Goal: Task Accomplishment & Management: Use online tool/utility

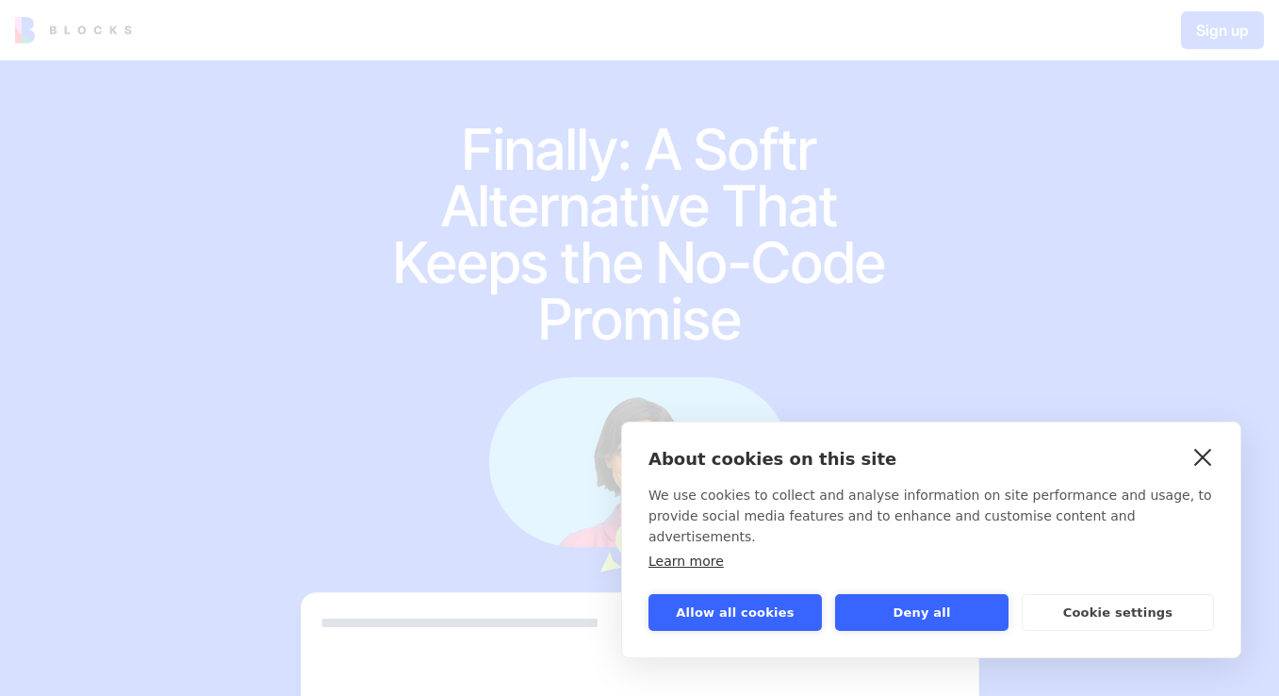
click at [1210, 471] on link "close" at bounding box center [1203, 456] width 29 height 30
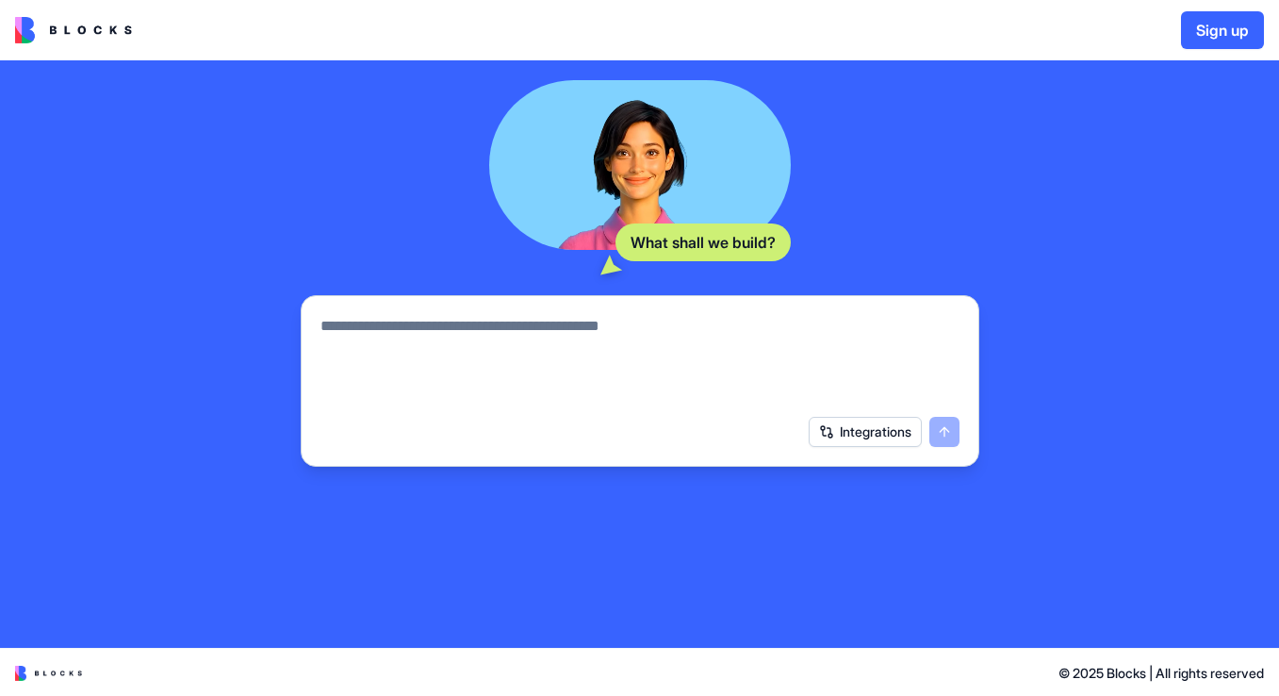
scroll to position [299, 0]
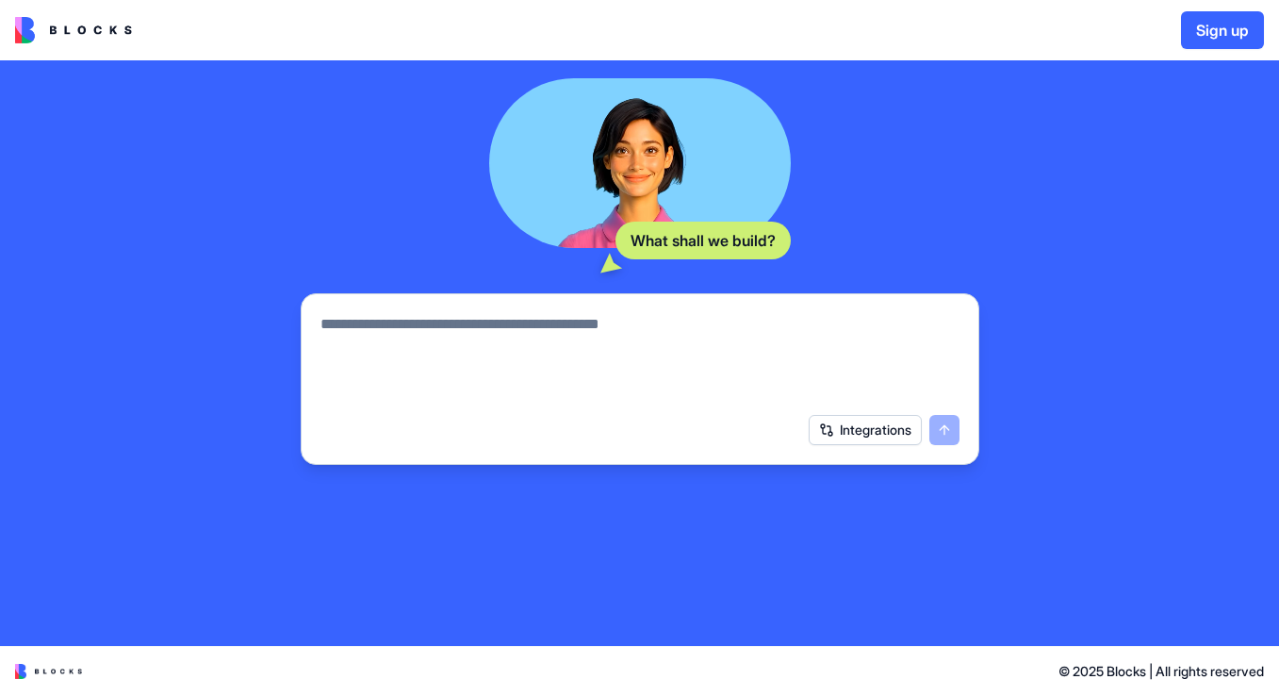
click at [620, 380] on textarea at bounding box center [640, 358] width 639 height 91
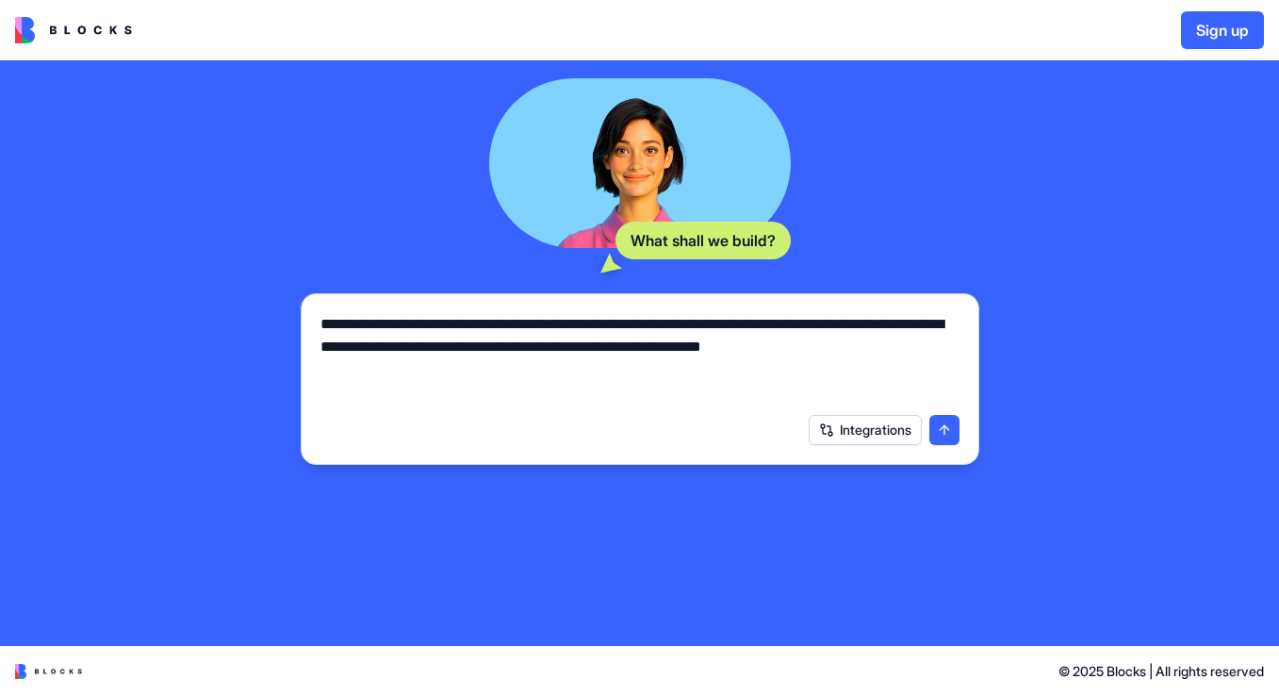
type textarea "**********"
click at [862, 436] on button "Integrations" at bounding box center [865, 430] width 113 height 30
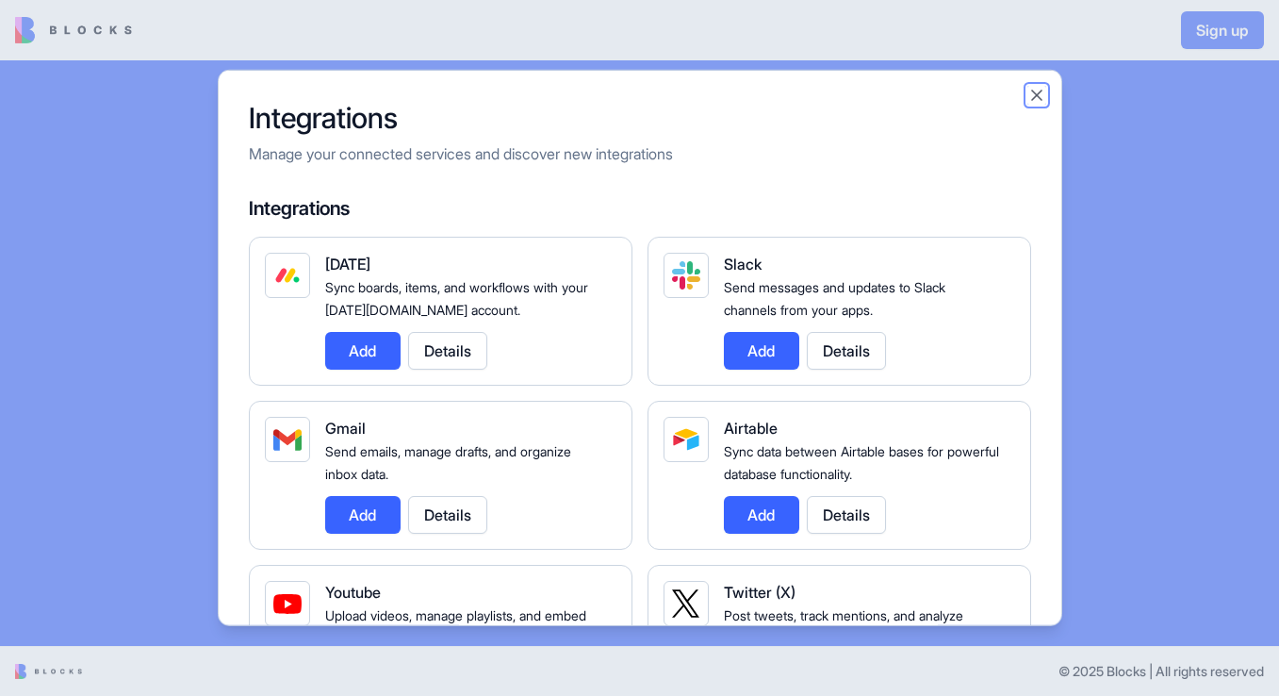
click at [1036, 93] on button "Close" at bounding box center [1037, 95] width 19 height 19
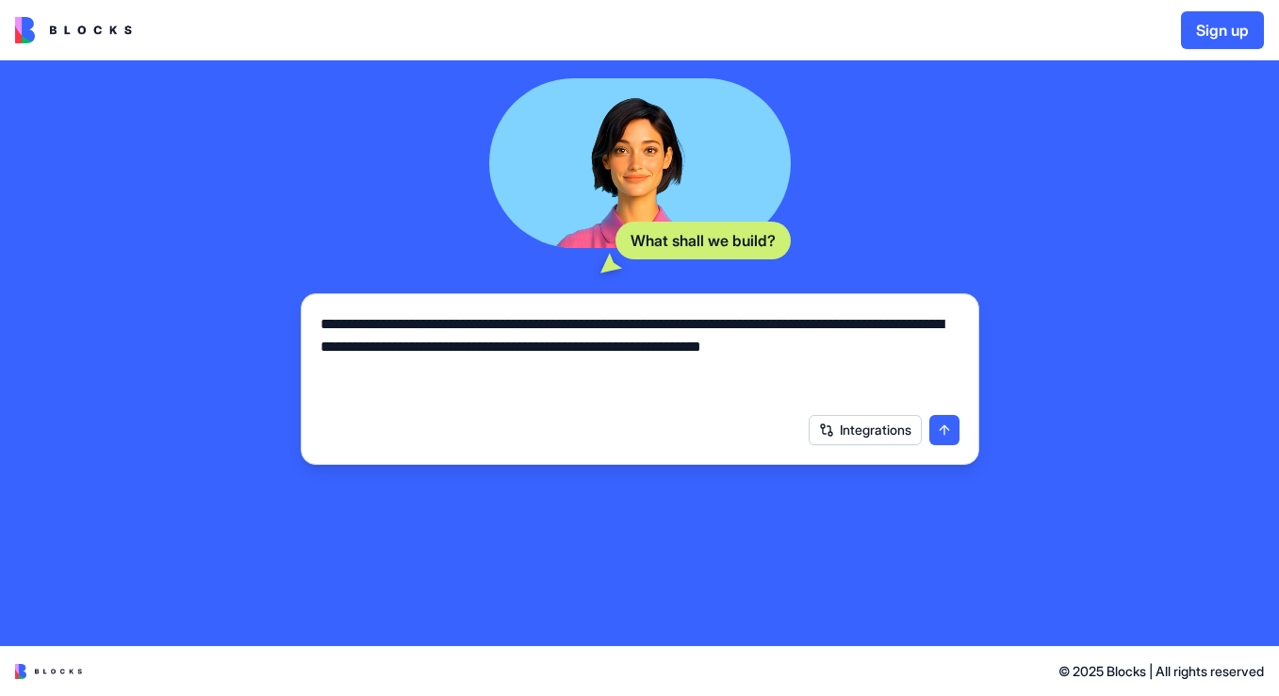
click at [942, 429] on button "submit" at bounding box center [945, 430] width 30 height 30
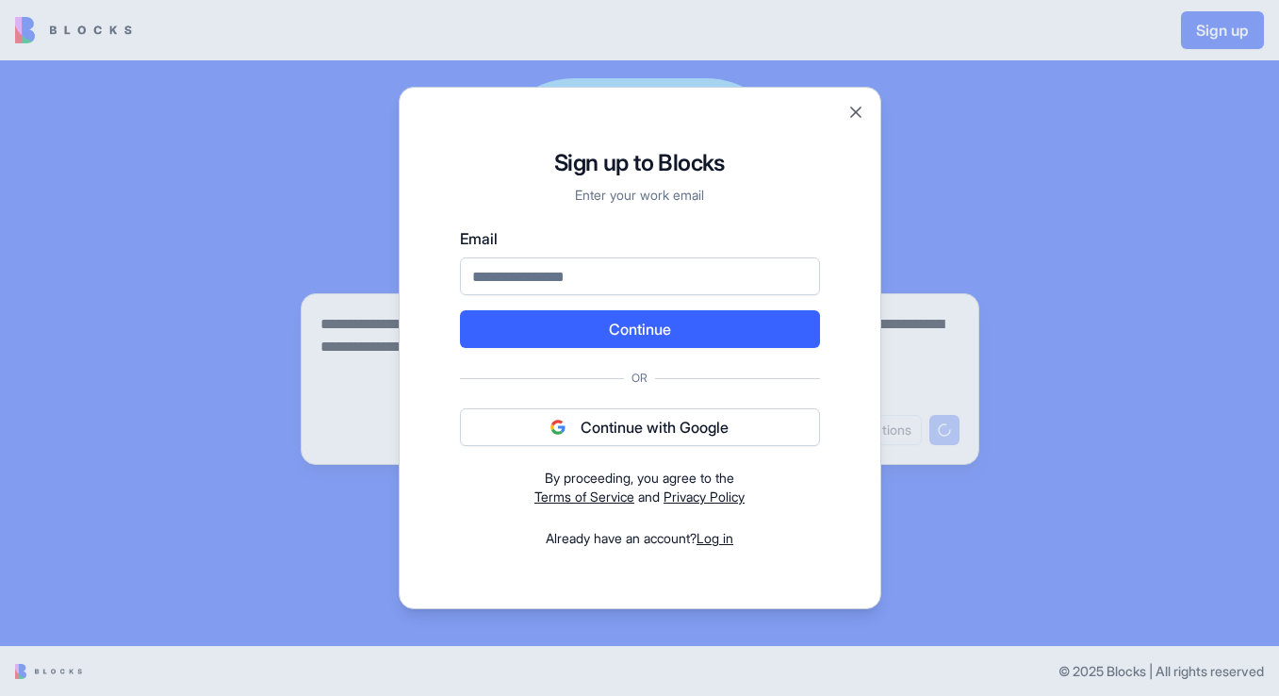
click at [801, 428] on button "Continue with Google" at bounding box center [640, 427] width 360 height 38
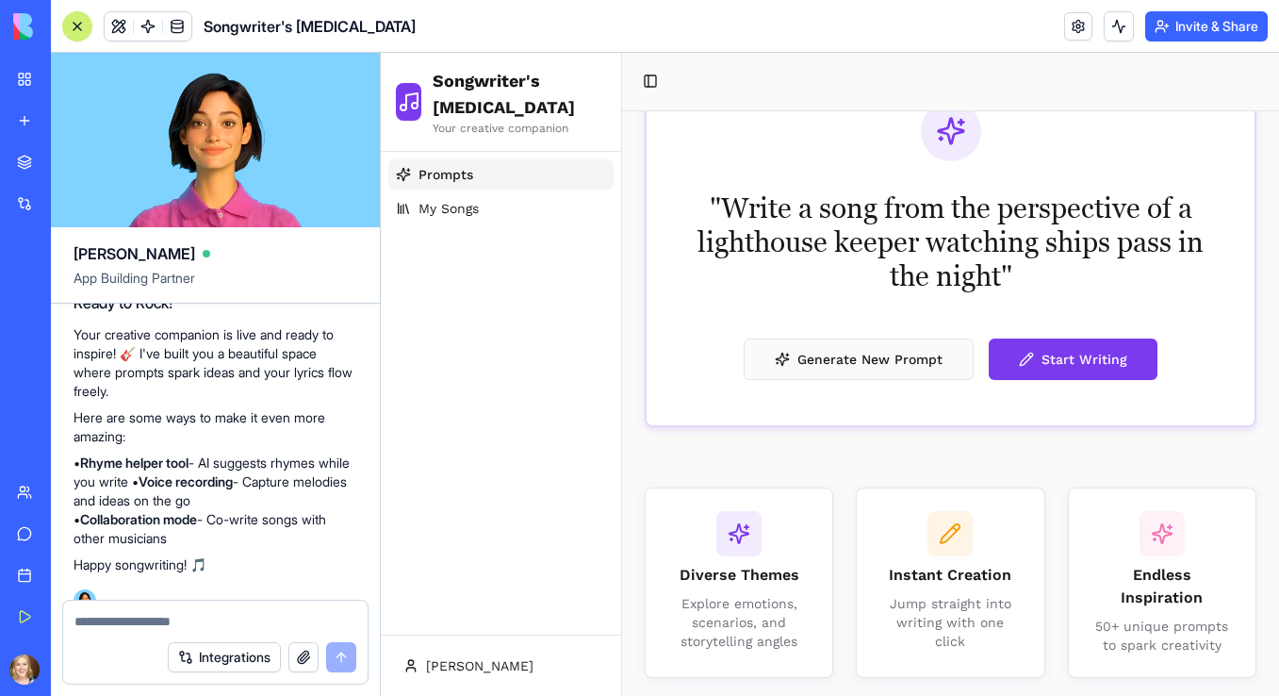
scroll to position [186, 0]
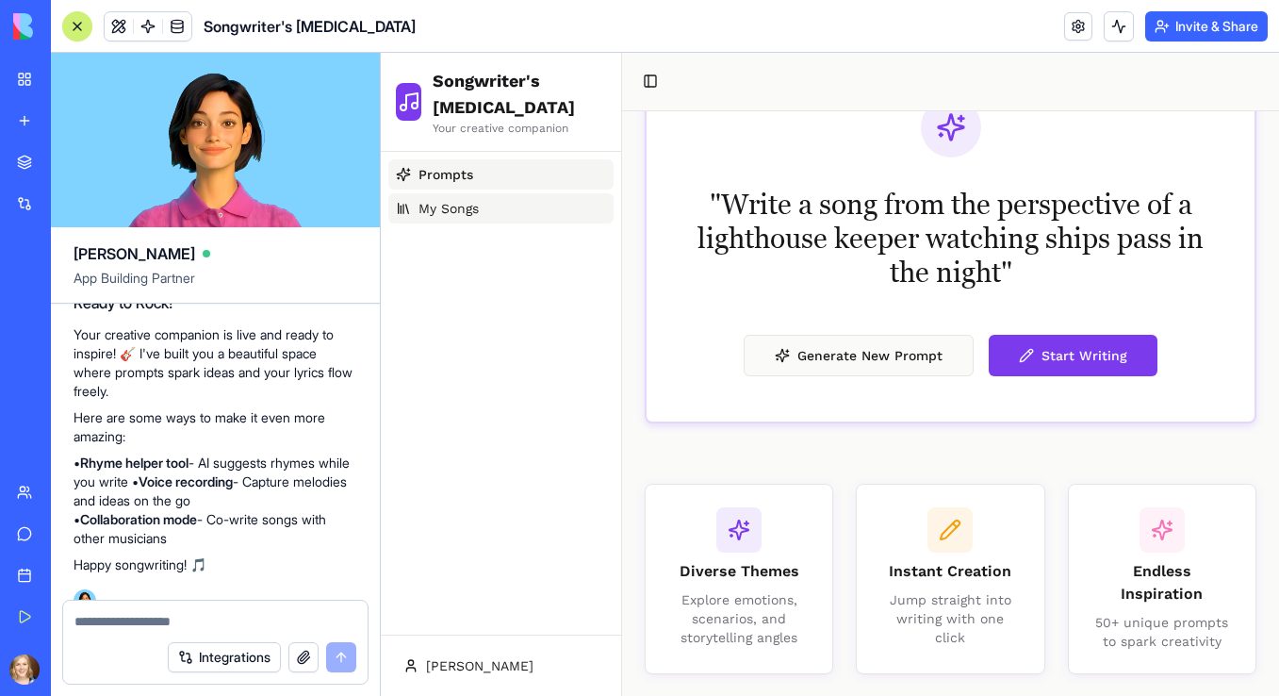
click at [548, 193] on link "My Songs" at bounding box center [500, 208] width 225 height 30
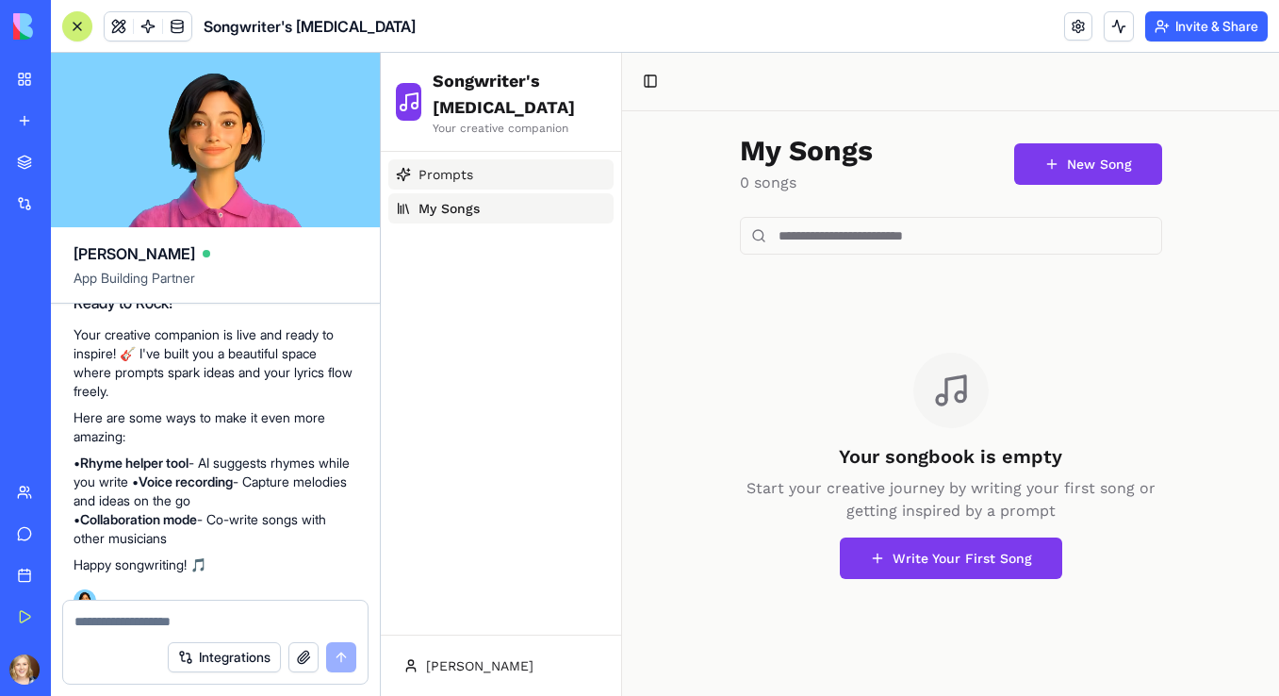
click at [545, 159] on link "Prompts" at bounding box center [500, 174] width 225 height 30
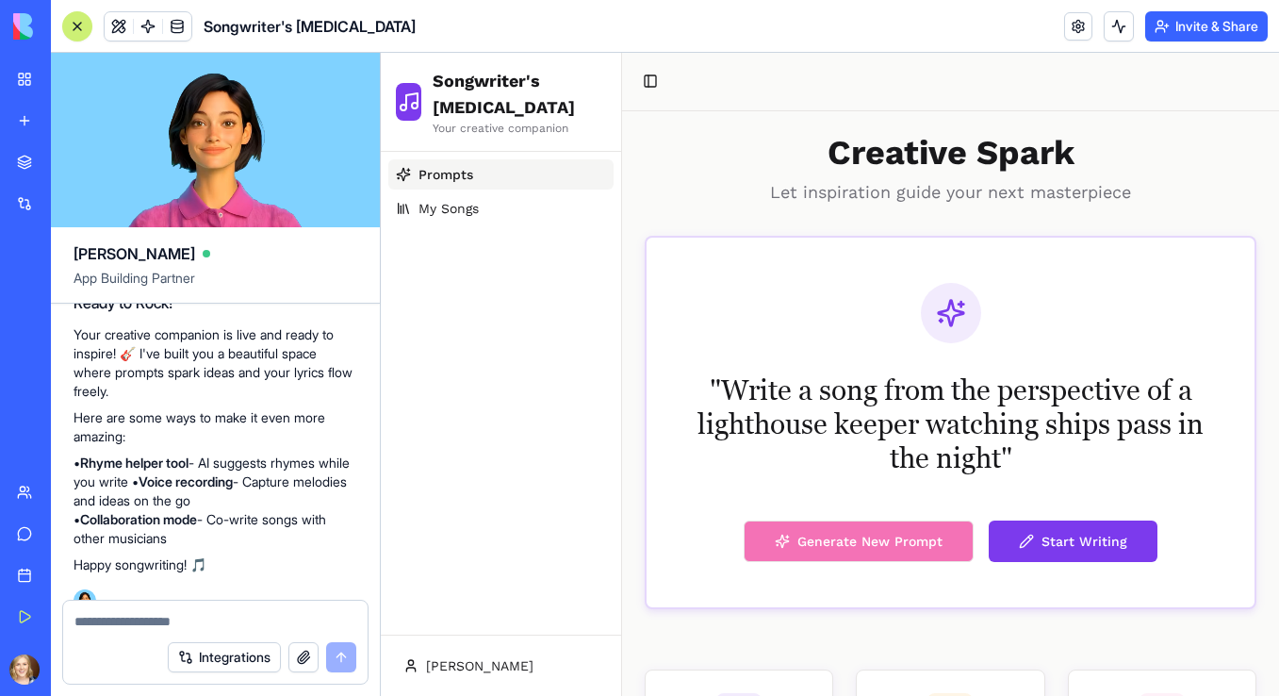
click at [800, 539] on button "Generate New Prompt" at bounding box center [859, 540] width 230 height 41
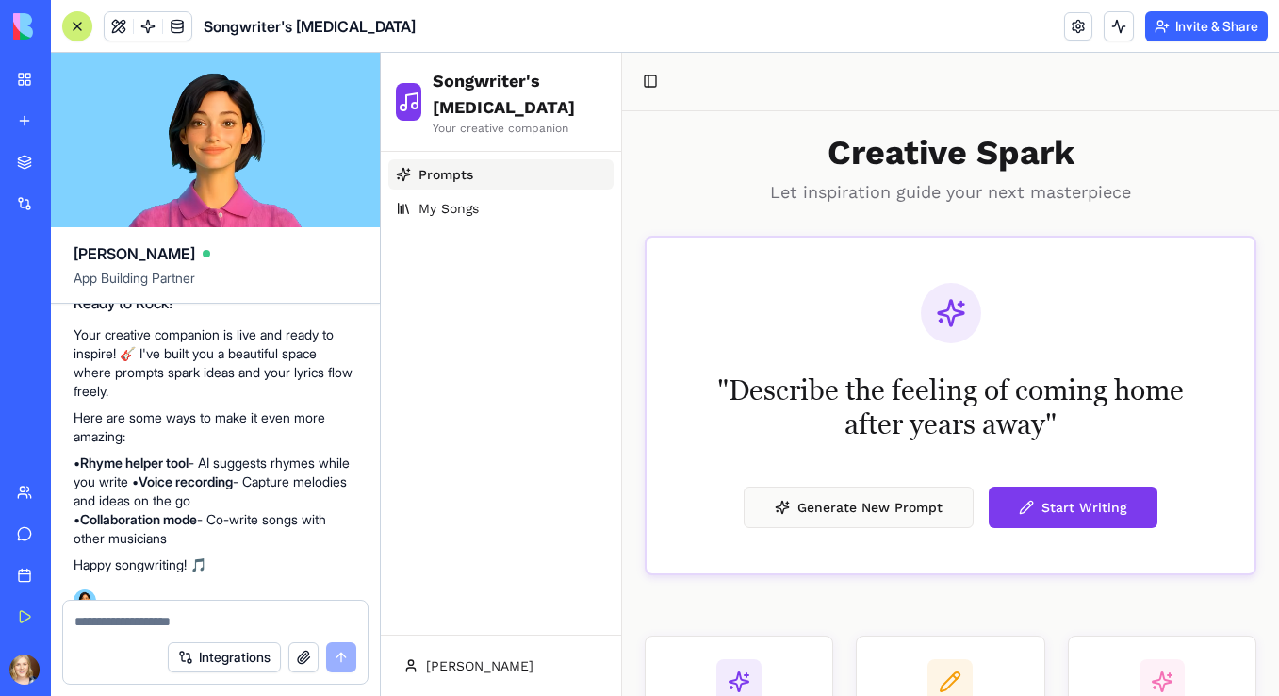
click at [166, 618] on textarea at bounding box center [215, 621] width 282 height 19
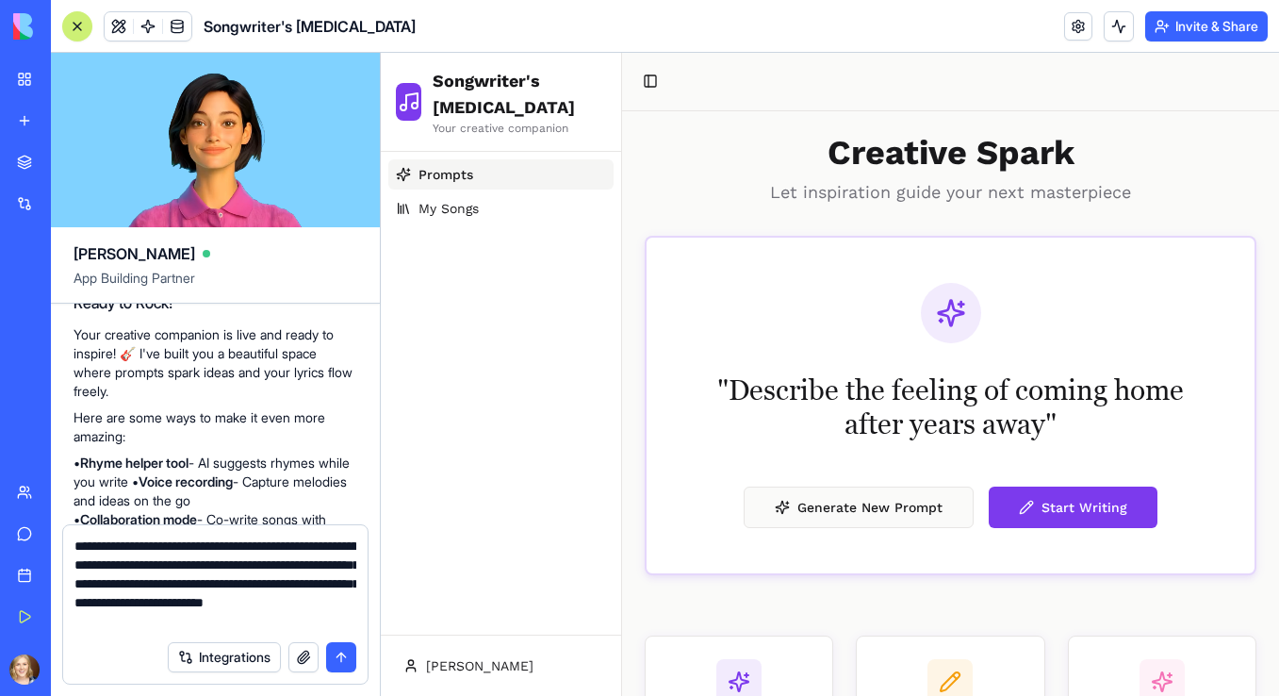
type textarea "**********"
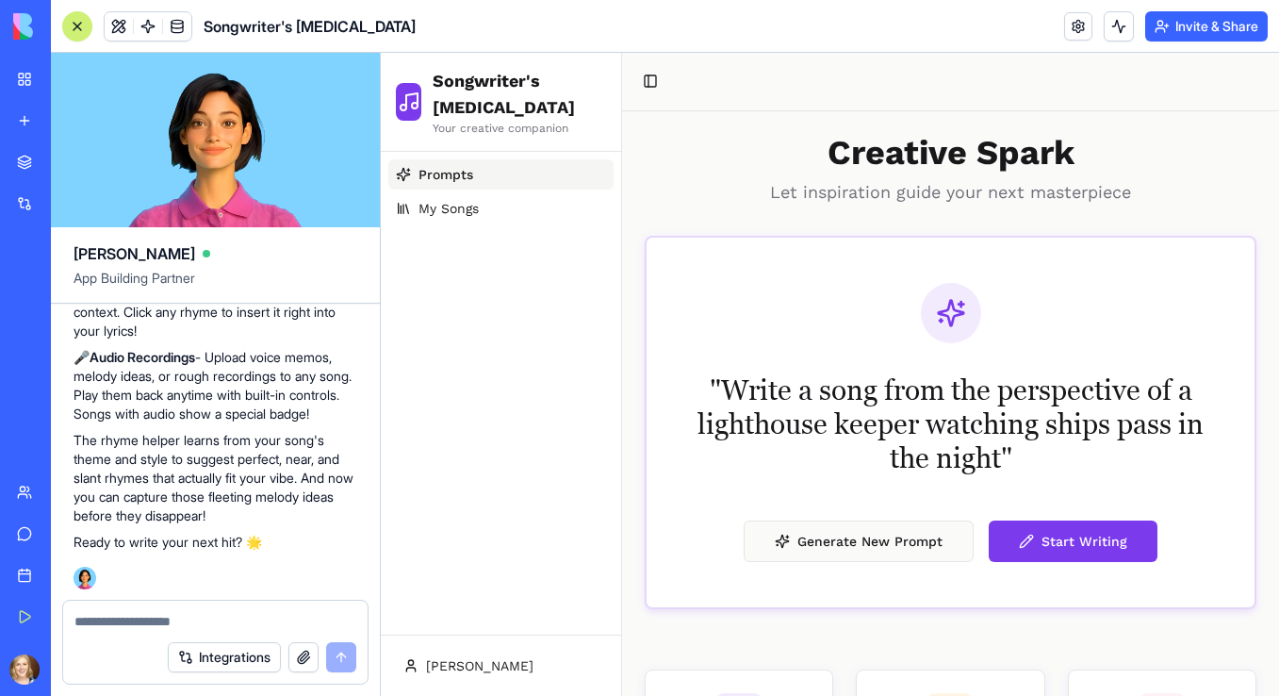
scroll to position [1803, 0]
click at [443, 199] on span "My Songs" at bounding box center [449, 208] width 60 height 19
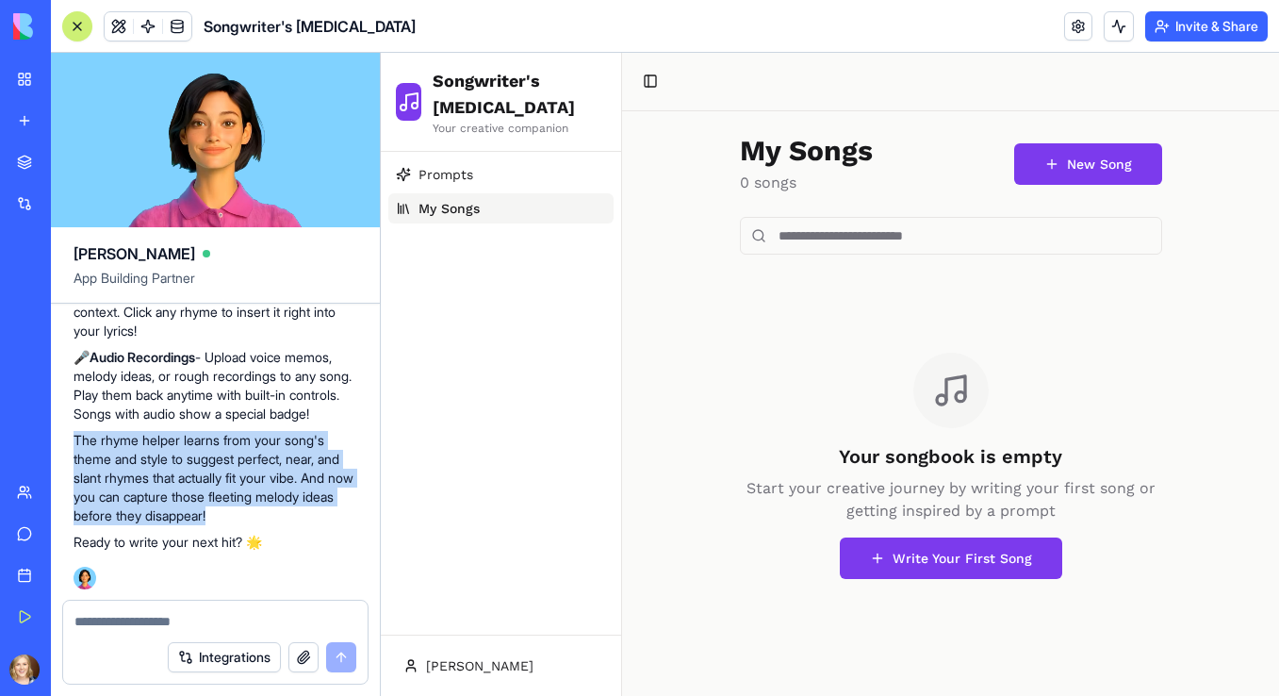
drag, startPoint x: 254, startPoint y: 516, endPoint x: 72, endPoint y: 441, distance: 196.6
copy p "The rhyme helper learns from your song's theme and style to suggest perfect, ne…"
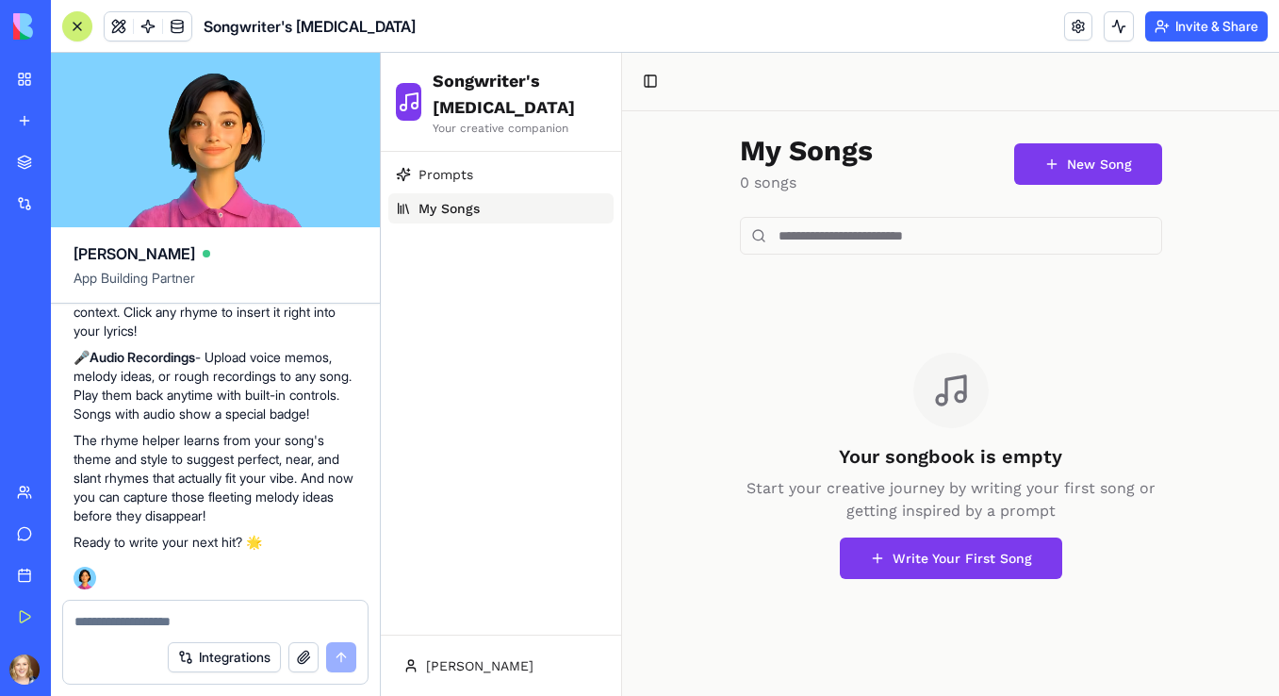
click at [176, 618] on textarea at bounding box center [215, 621] width 282 height 19
type textarea "*"
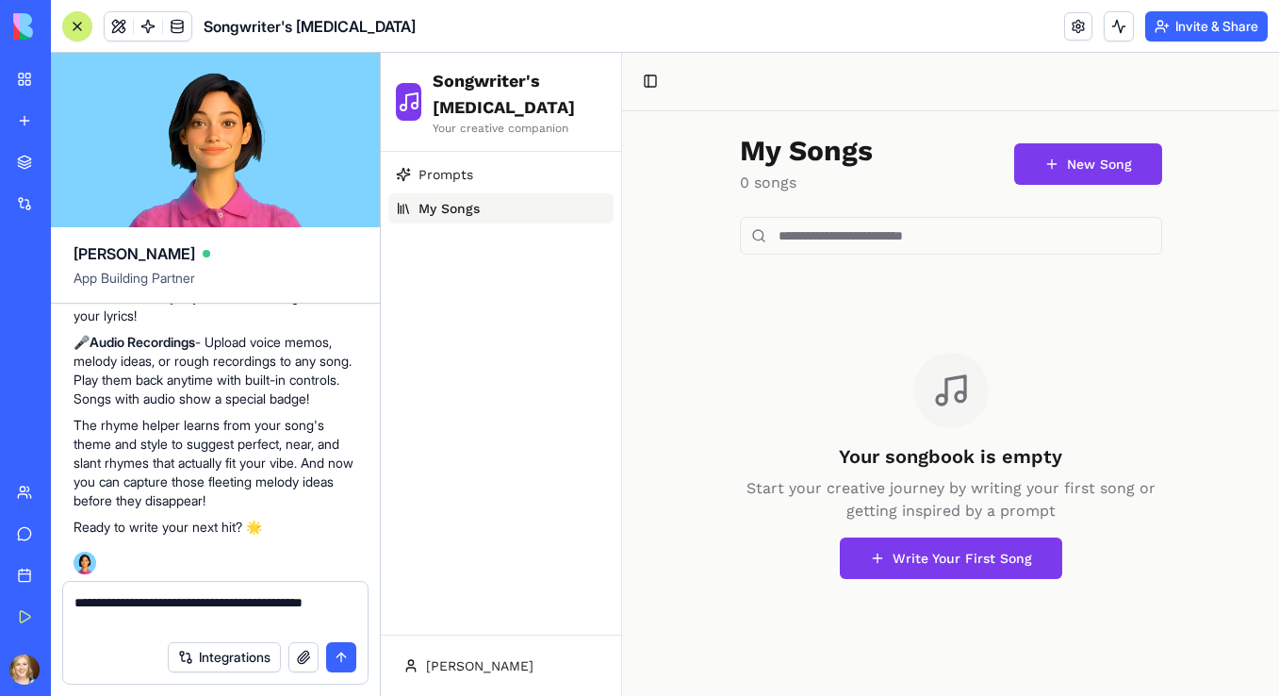
click at [130, 603] on textarea "**********" at bounding box center [215, 612] width 282 height 38
click at [147, 619] on textarea "**********" at bounding box center [215, 612] width 282 height 38
click at [207, 618] on textarea "**********" at bounding box center [215, 612] width 282 height 38
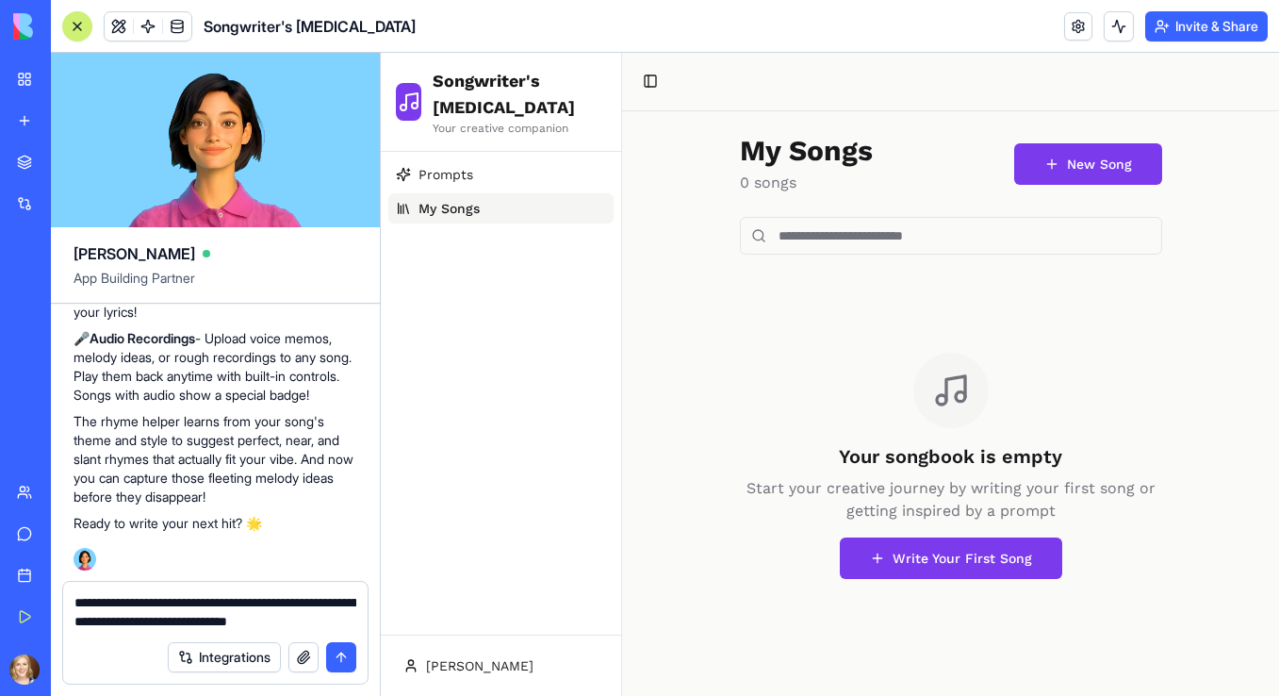
type textarea "**********"
click at [346, 655] on button "submit" at bounding box center [341, 657] width 30 height 30
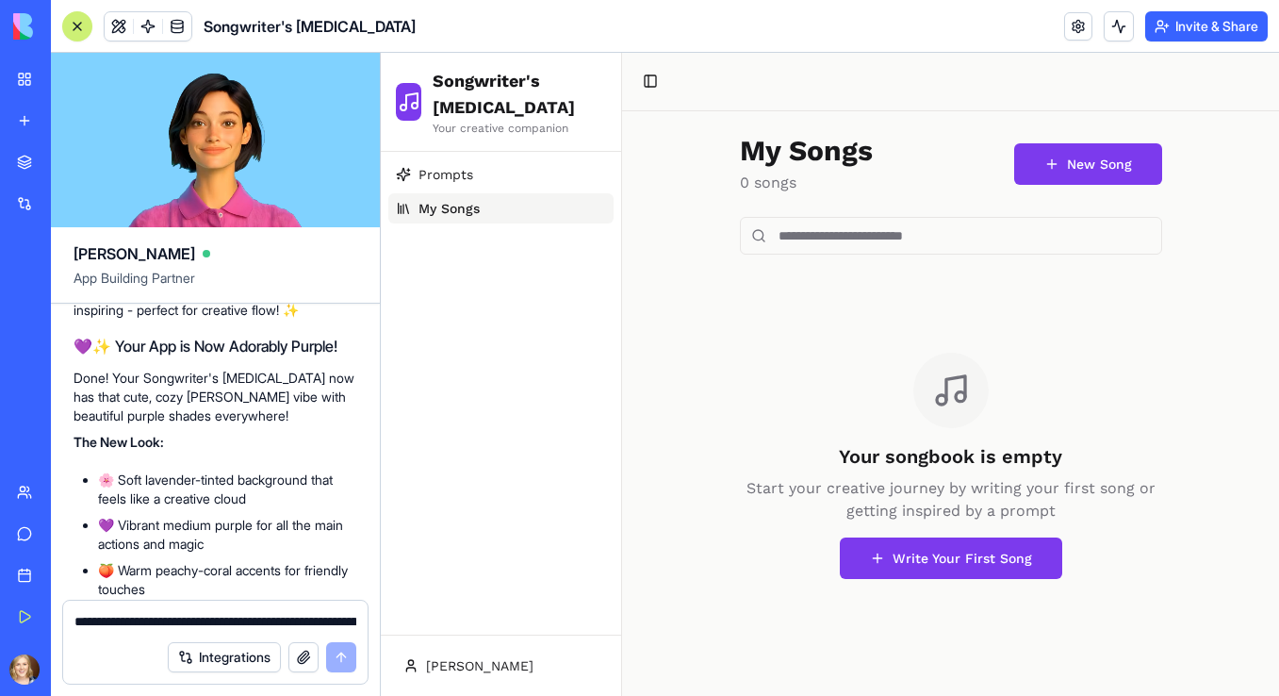
scroll to position [2285, 0]
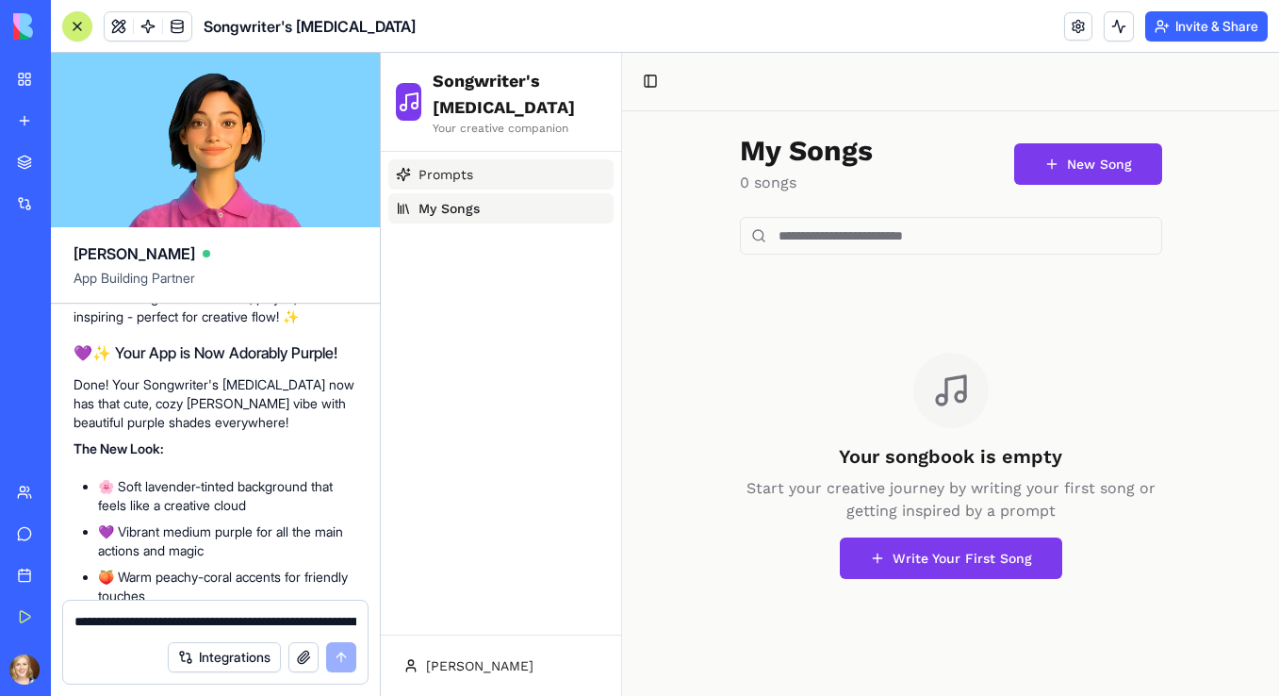
click at [518, 159] on link "Prompts" at bounding box center [500, 174] width 225 height 30
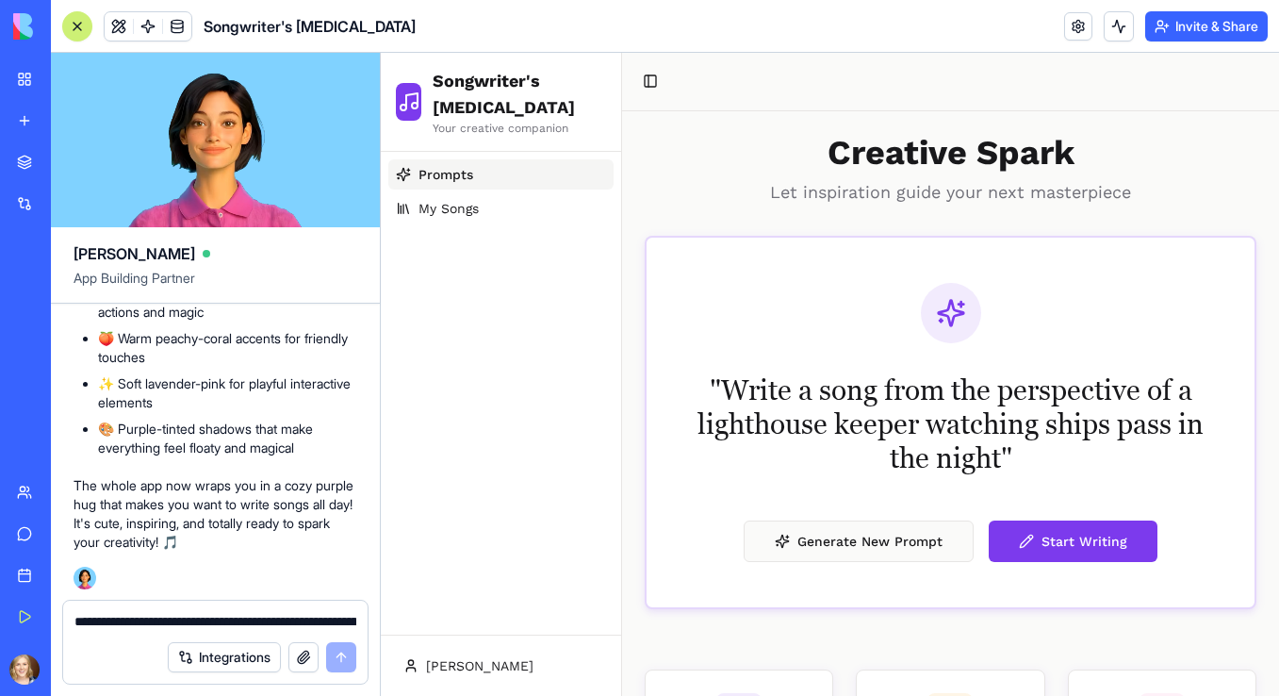
click at [506, 198] on div "Prompts My Songs" at bounding box center [501, 191] width 240 height 79
click at [480, 193] on link "My Songs" at bounding box center [500, 208] width 225 height 30
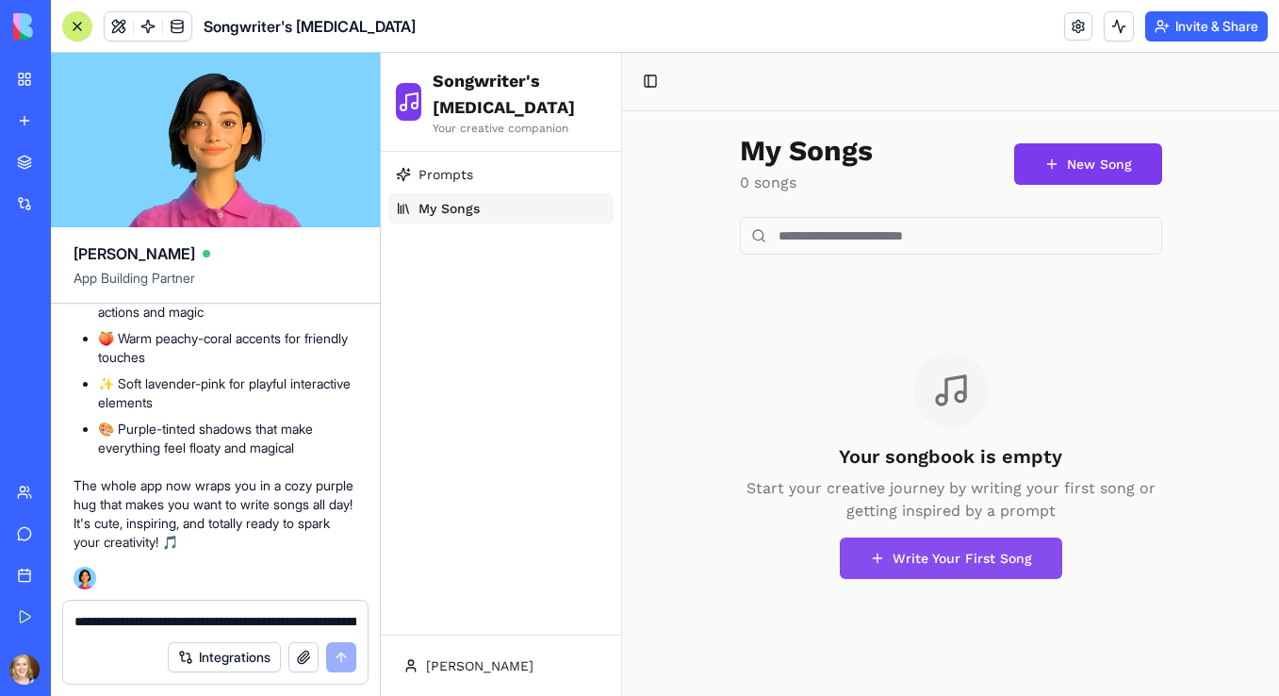
click at [949, 564] on button "Write Your First Song" at bounding box center [951, 557] width 222 height 41
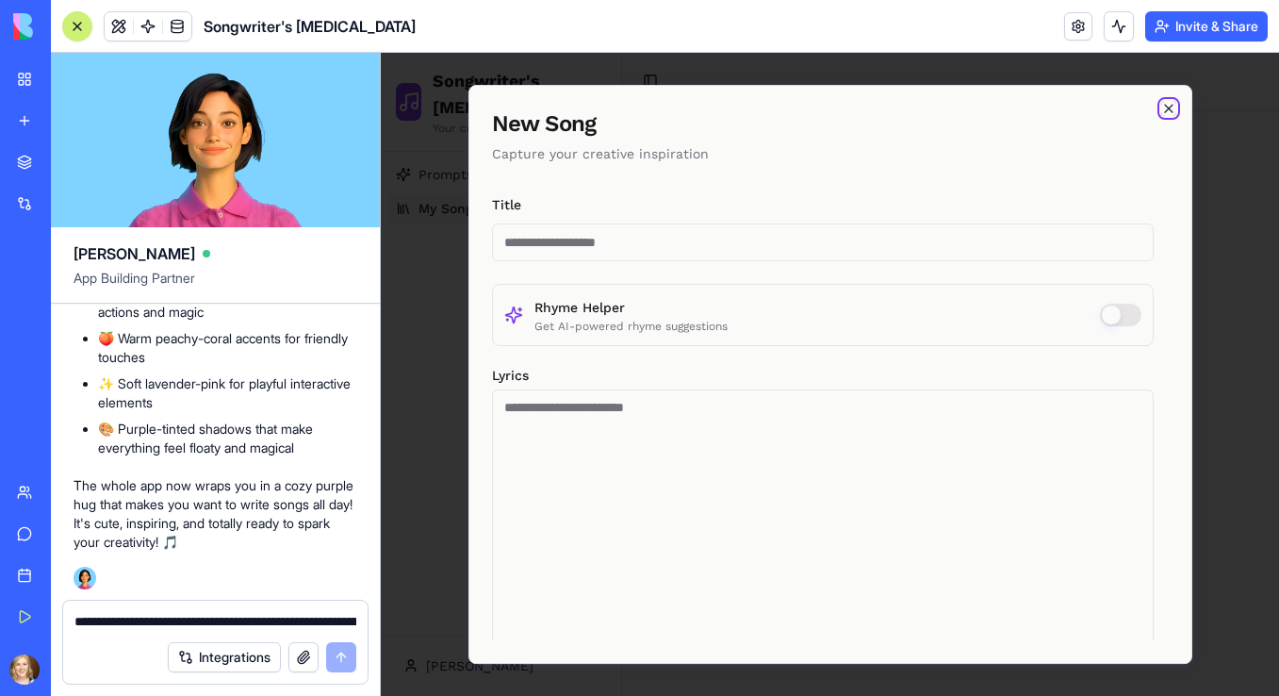
click at [1166, 108] on icon "button" at bounding box center [1168, 108] width 15 height 15
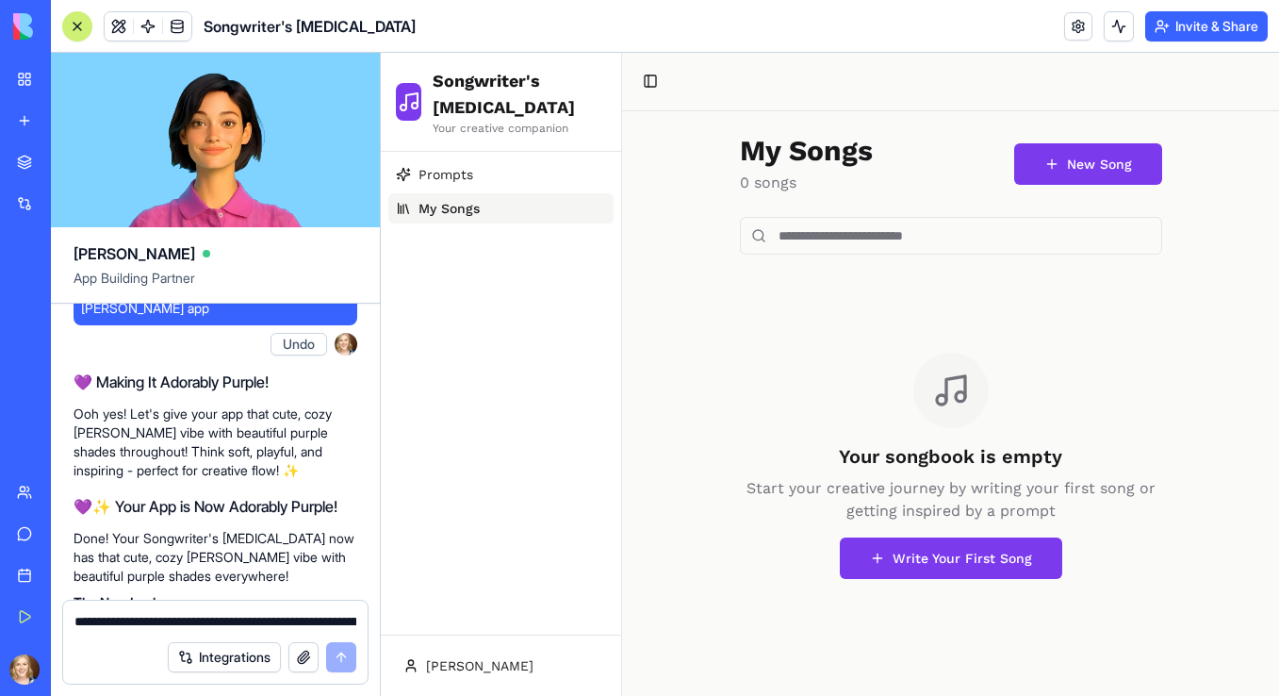
scroll to position [2132, 0]
click at [644, 80] on button "Toggle Sidebar" at bounding box center [650, 81] width 26 height 26
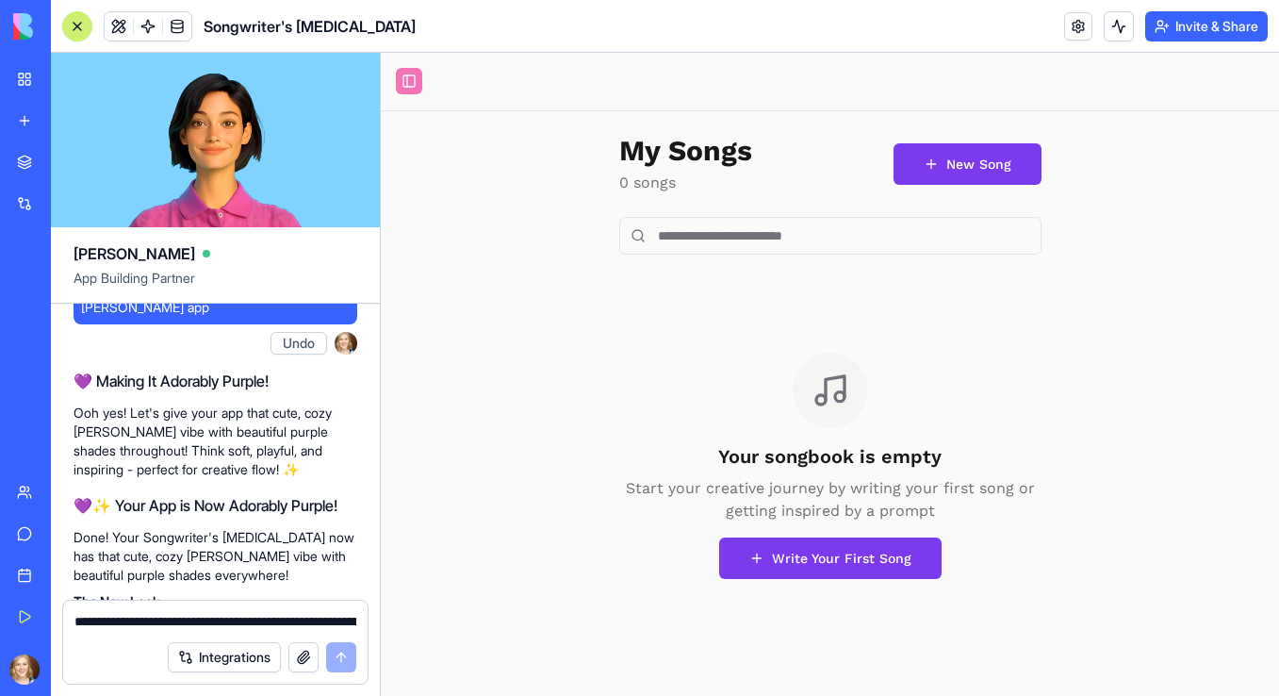
click at [413, 77] on button "Toggle Sidebar" at bounding box center [409, 81] width 26 height 26
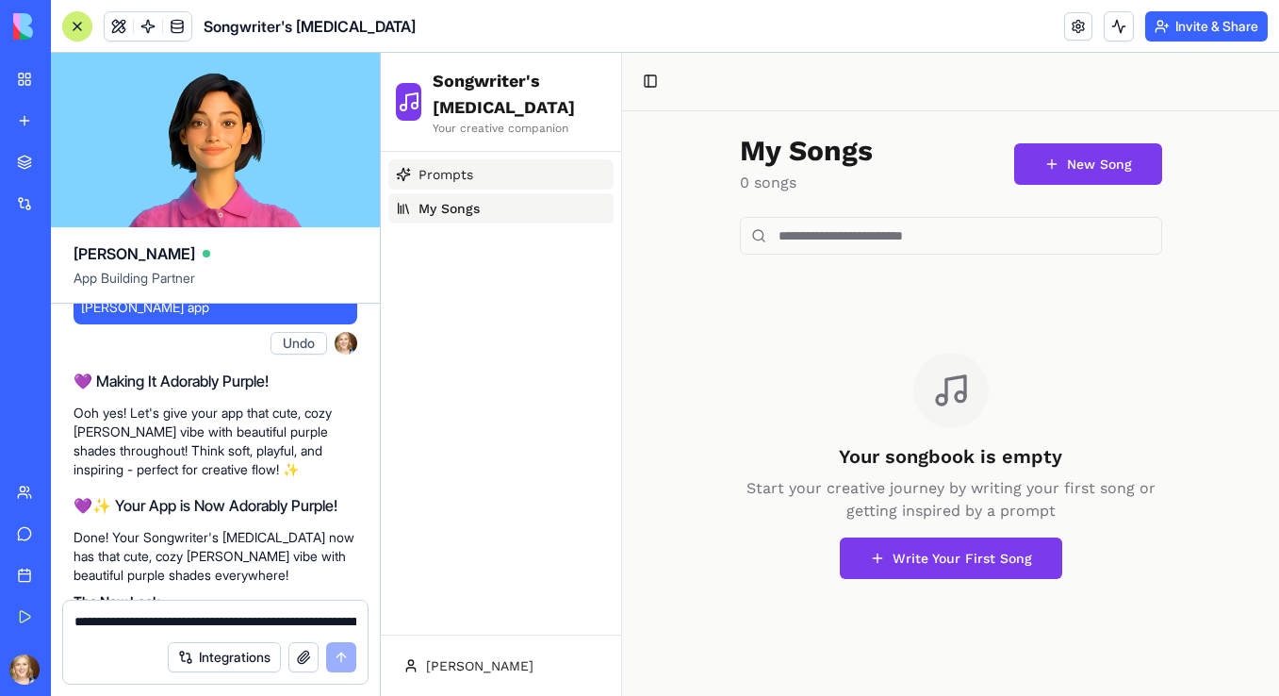
click at [491, 159] on link "Prompts" at bounding box center [500, 174] width 225 height 30
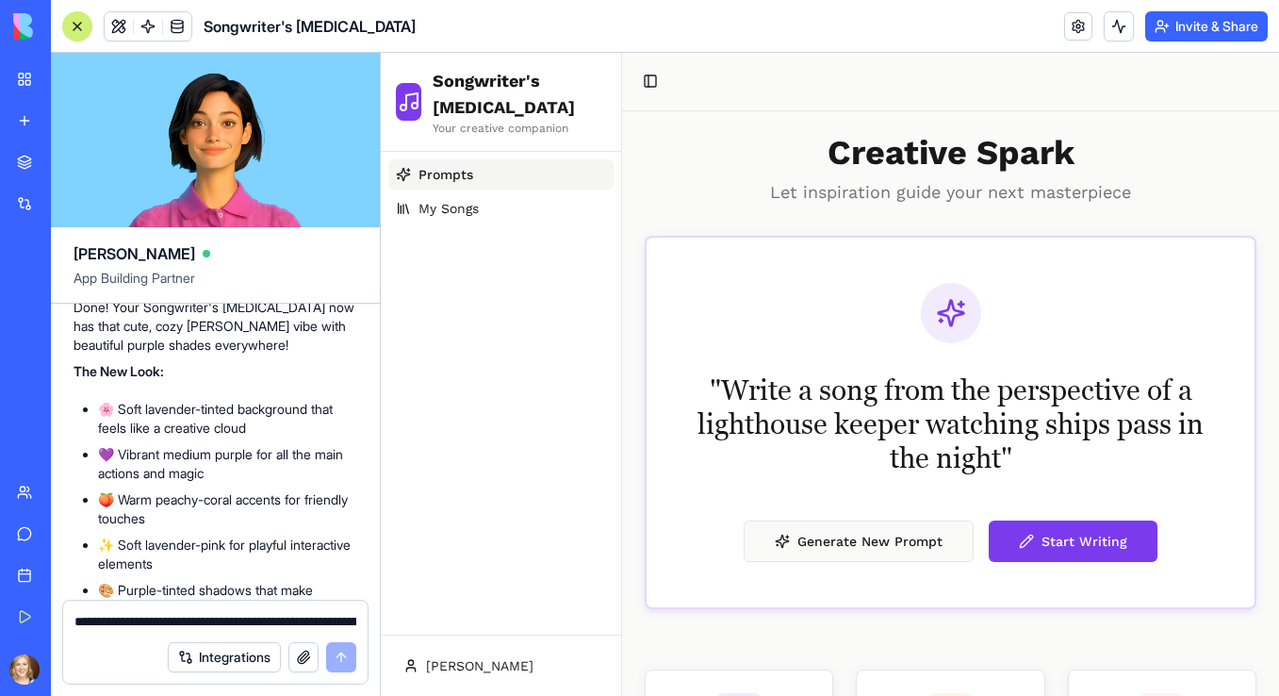
scroll to position [2539, 0]
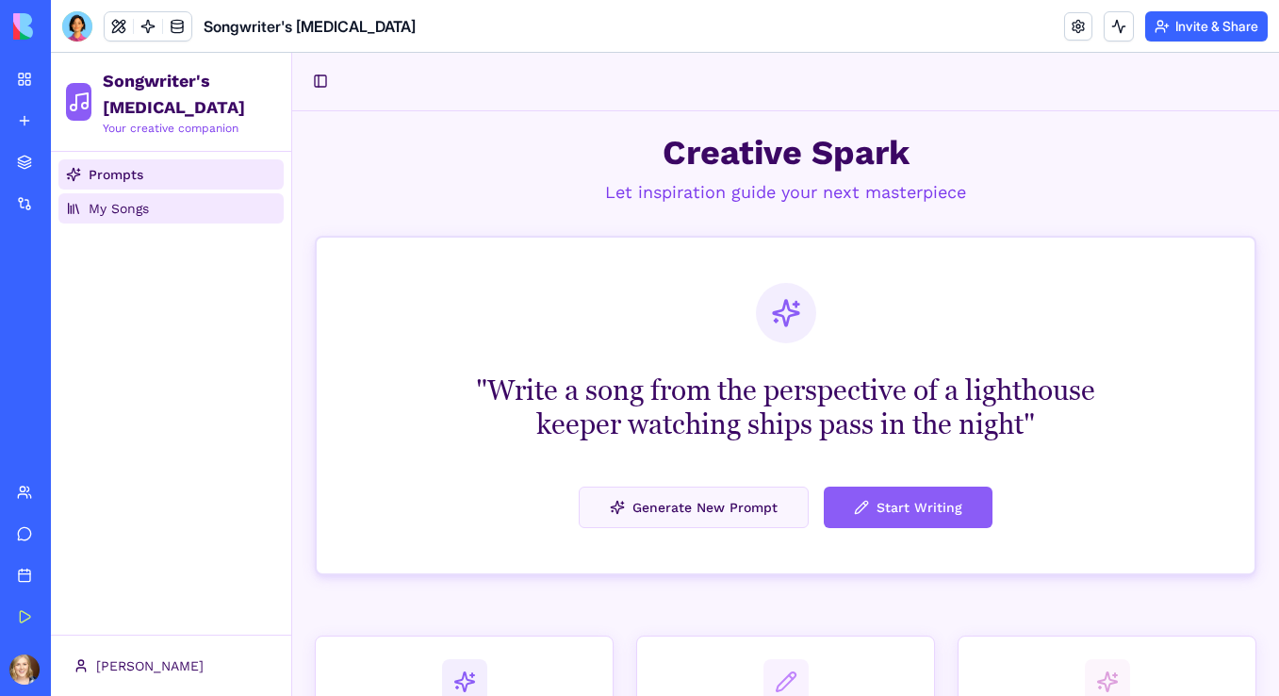
click at [222, 193] on link "My Songs" at bounding box center [170, 208] width 225 height 30
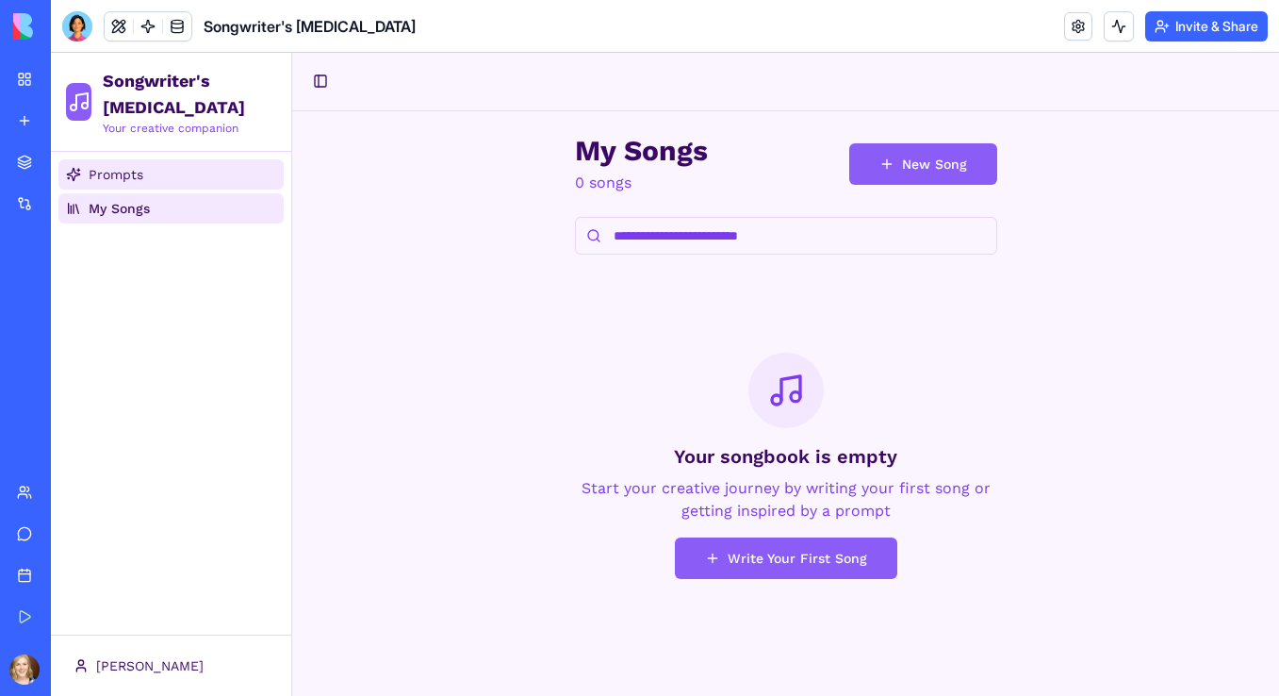
click at [211, 159] on link "Prompts" at bounding box center [170, 174] width 225 height 30
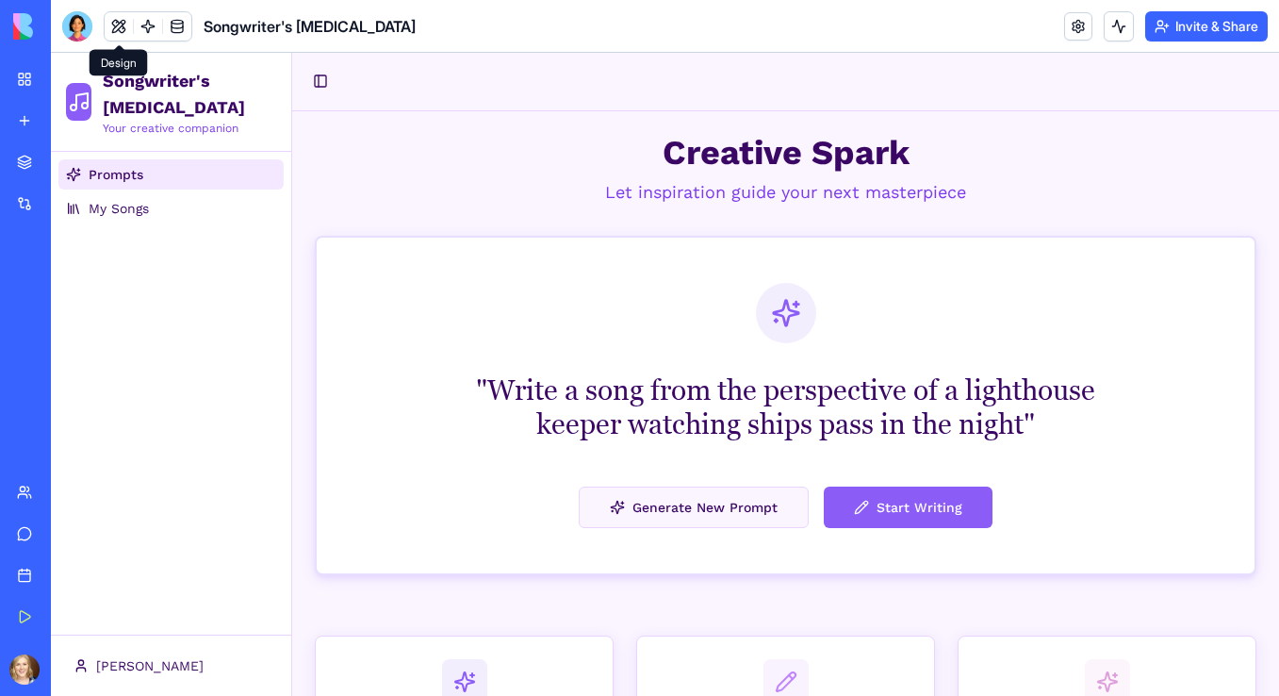
click at [124, 24] on button at bounding box center [119, 26] width 28 height 28
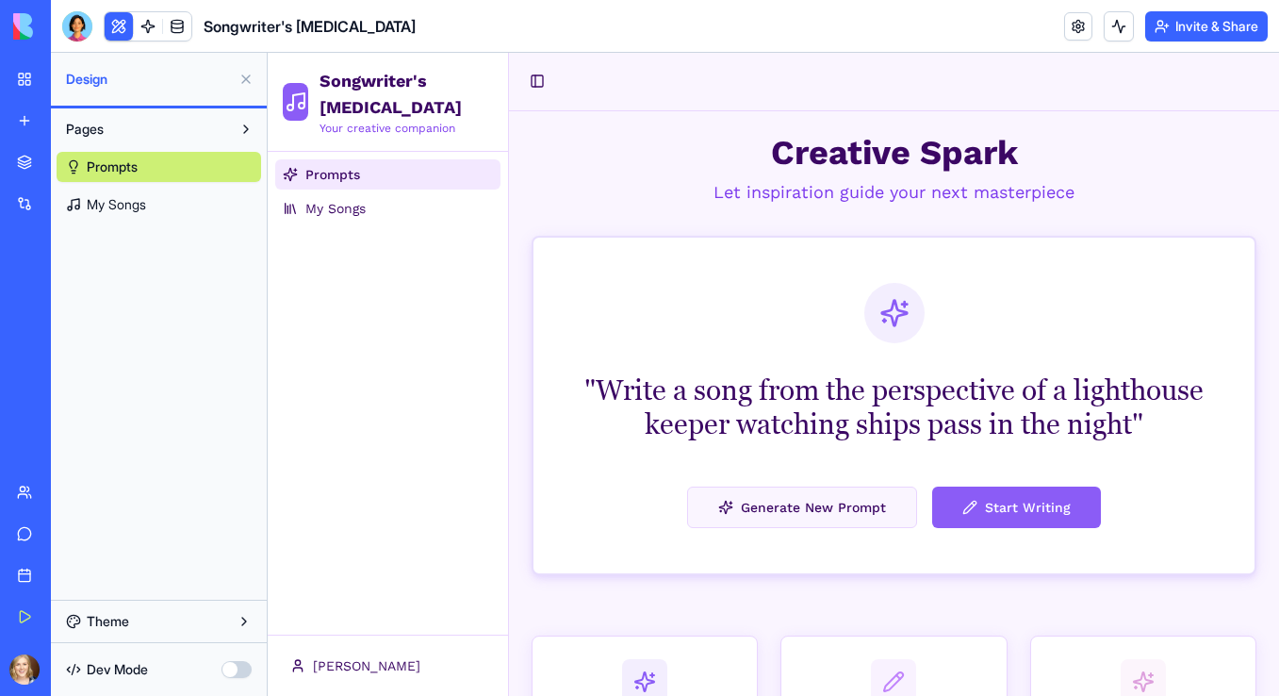
click at [176, 205] on link "My Songs" at bounding box center [159, 204] width 205 height 30
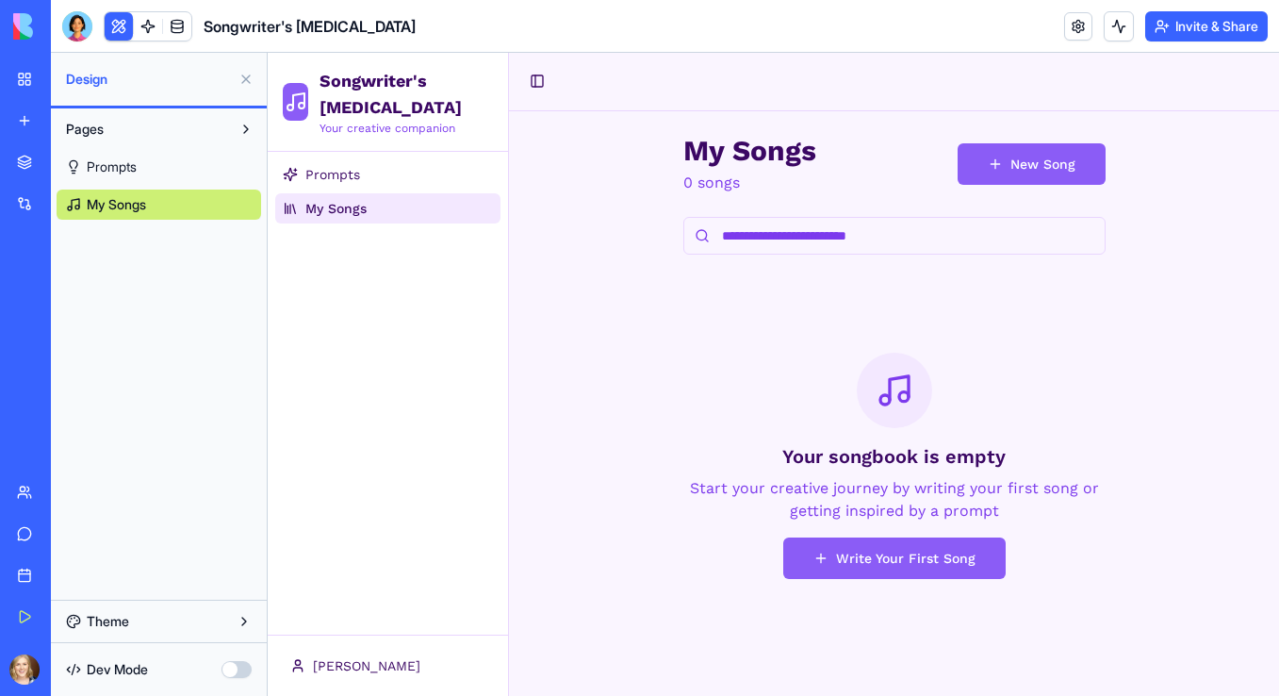
click at [168, 618] on button "Theme" at bounding box center [159, 621] width 205 height 30
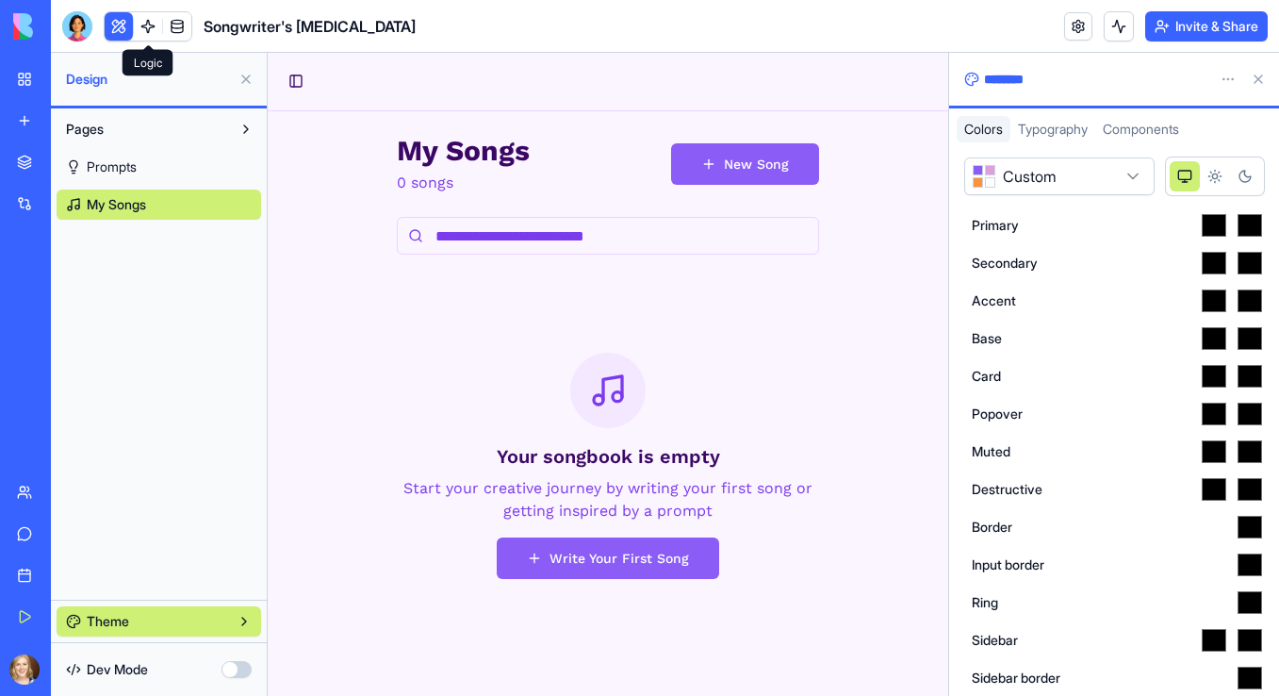
click at [148, 25] on link at bounding box center [148, 26] width 28 height 28
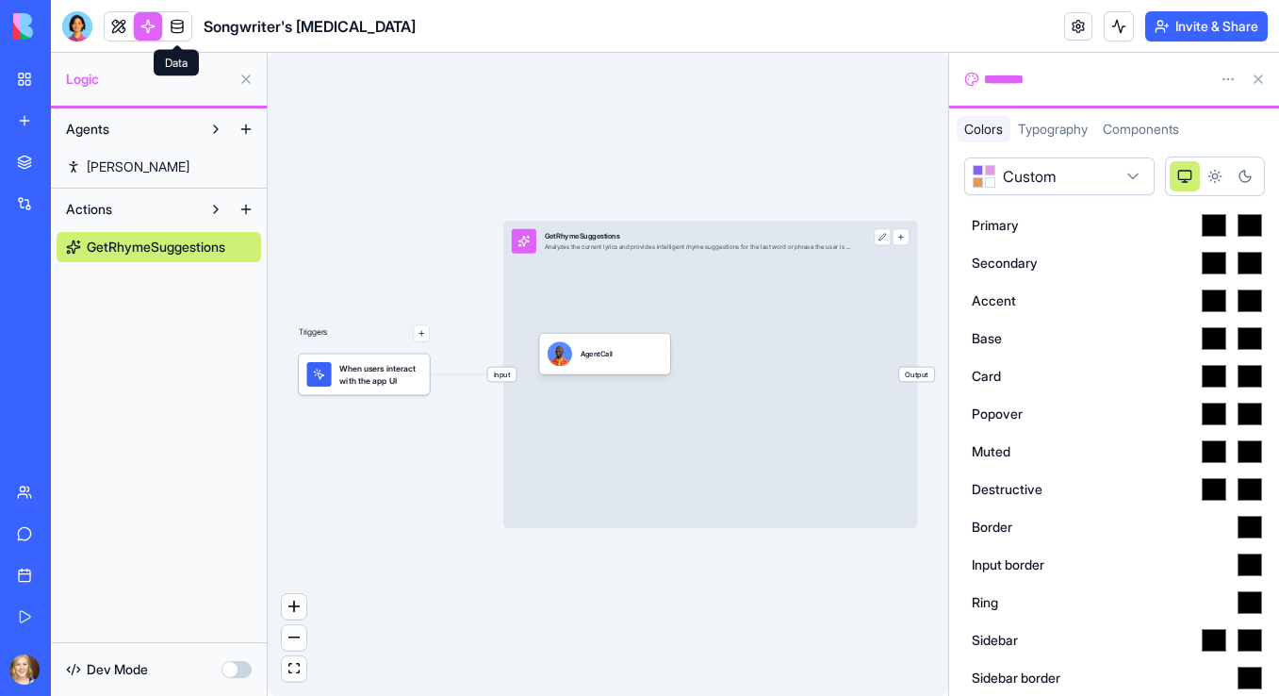
click at [176, 21] on link at bounding box center [177, 26] width 28 height 28
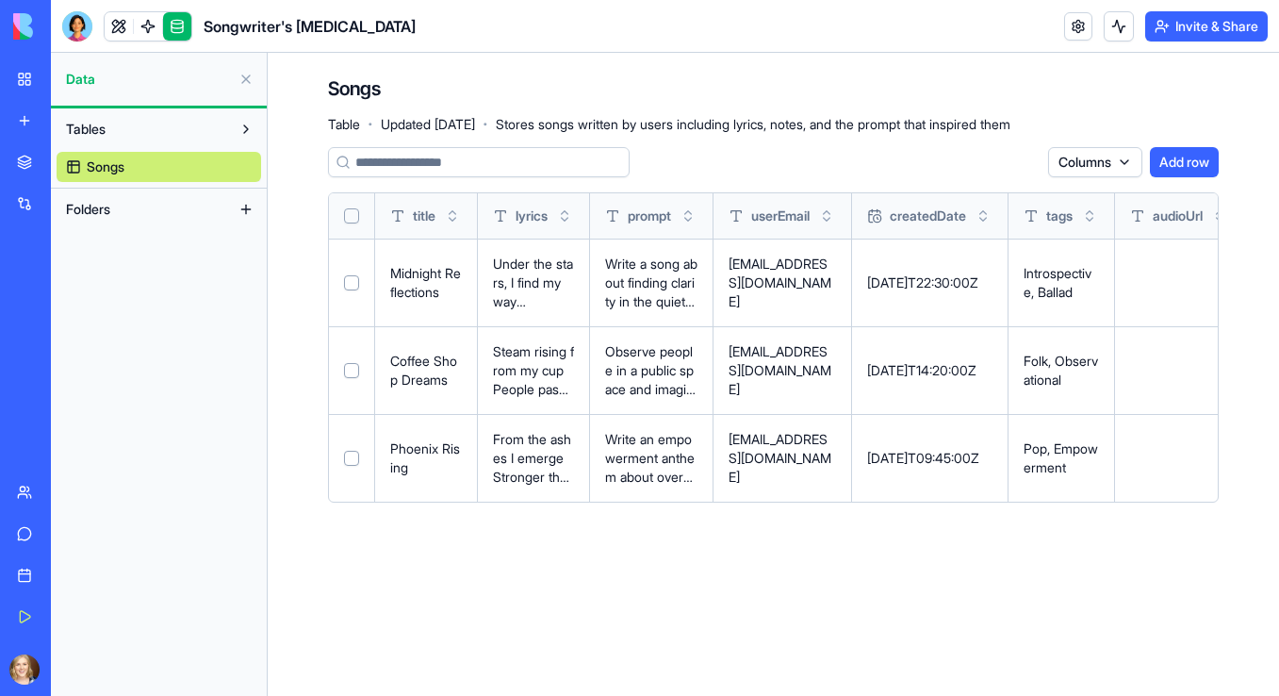
click at [243, 206] on button at bounding box center [246, 209] width 30 height 30
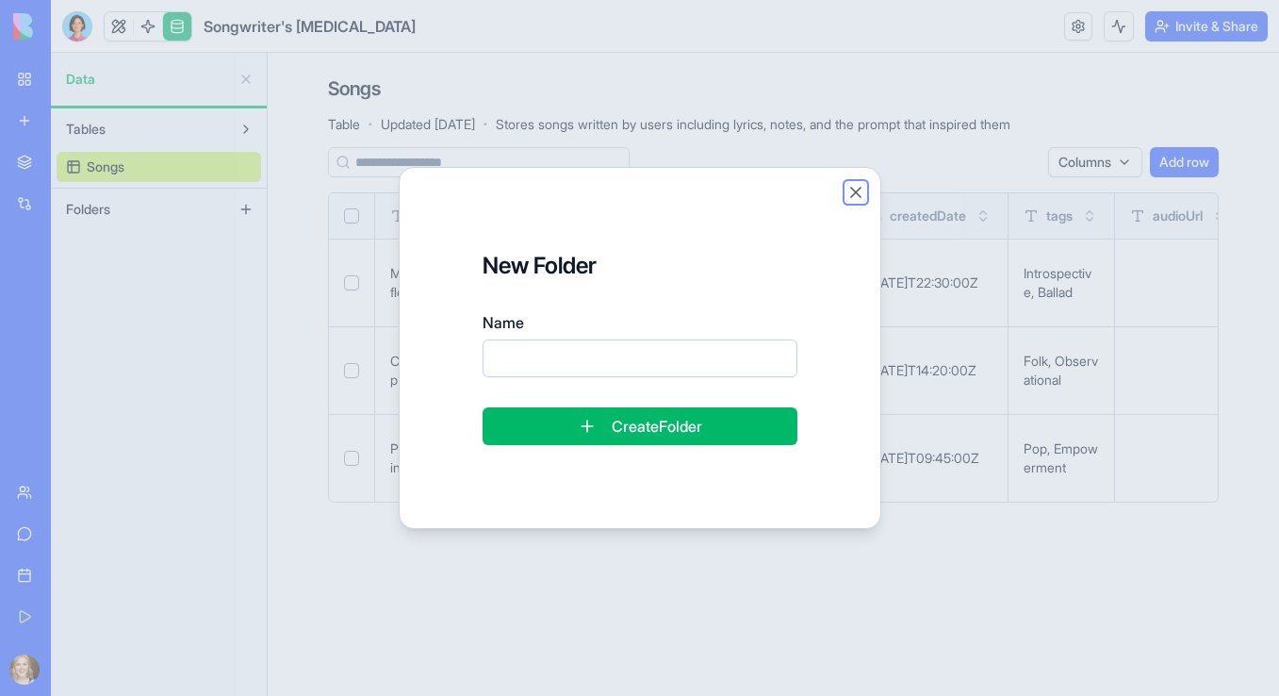
click at [856, 186] on button "Close" at bounding box center [856, 192] width 19 height 19
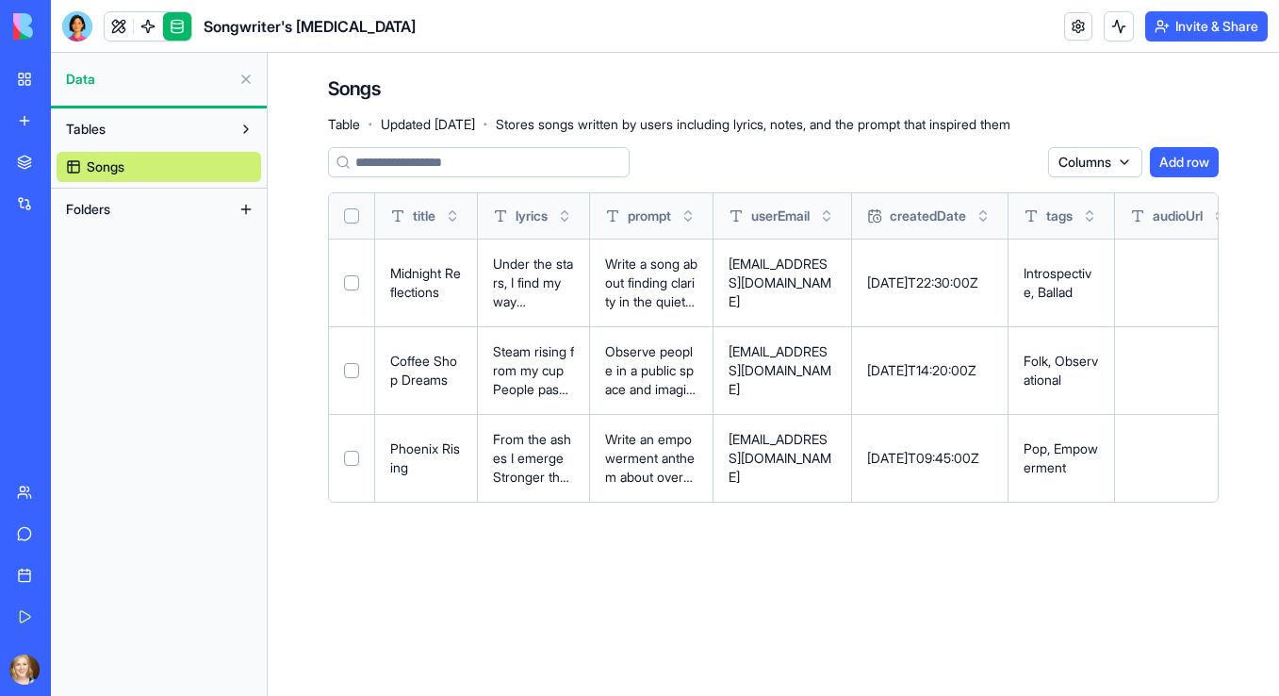
click at [44, 83] on link "My Workspace" at bounding box center [43, 79] width 75 height 38
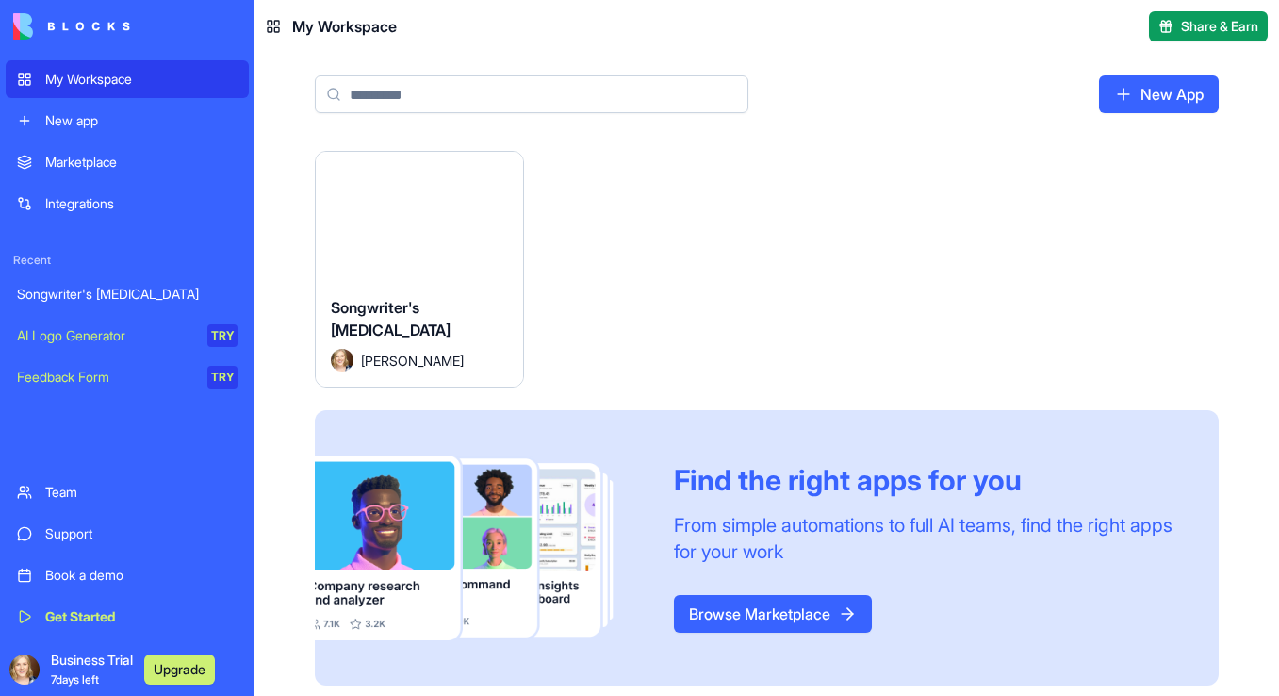
click at [630, 240] on div "Launch Songwriter's [MEDICAL_DATA] [PERSON_NAME] Find the right apps for you Fr…" at bounding box center [767, 418] width 904 height 535
click at [446, 288] on div "Songwriter's [MEDICAL_DATA] [PERSON_NAME]" at bounding box center [419, 334] width 207 height 106
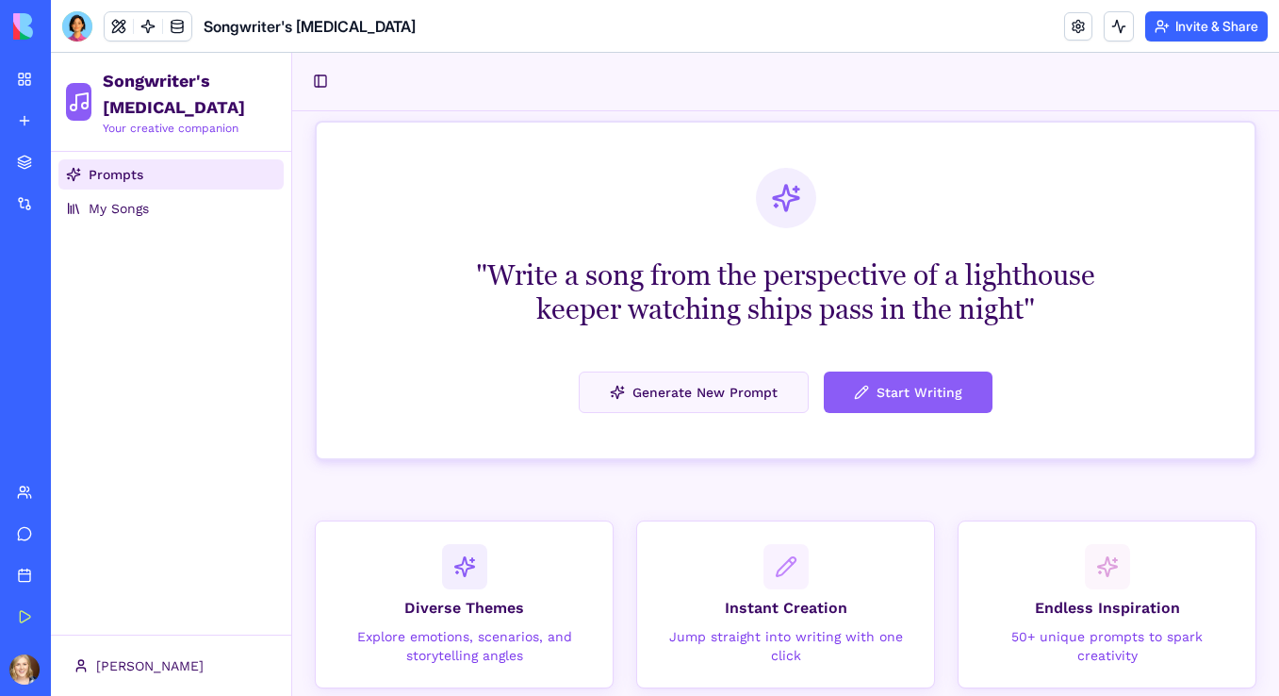
scroll to position [129, 0]
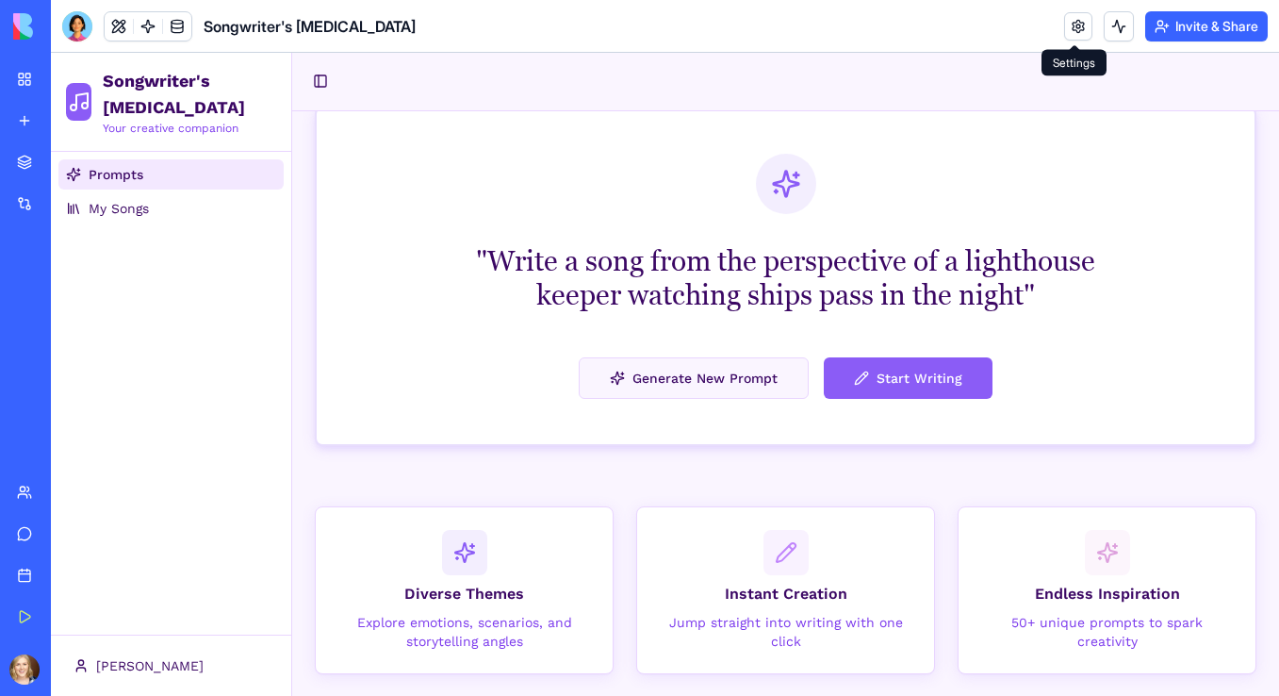
click at [1072, 31] on link at bounding box center [1078, 26] width 28 height 28
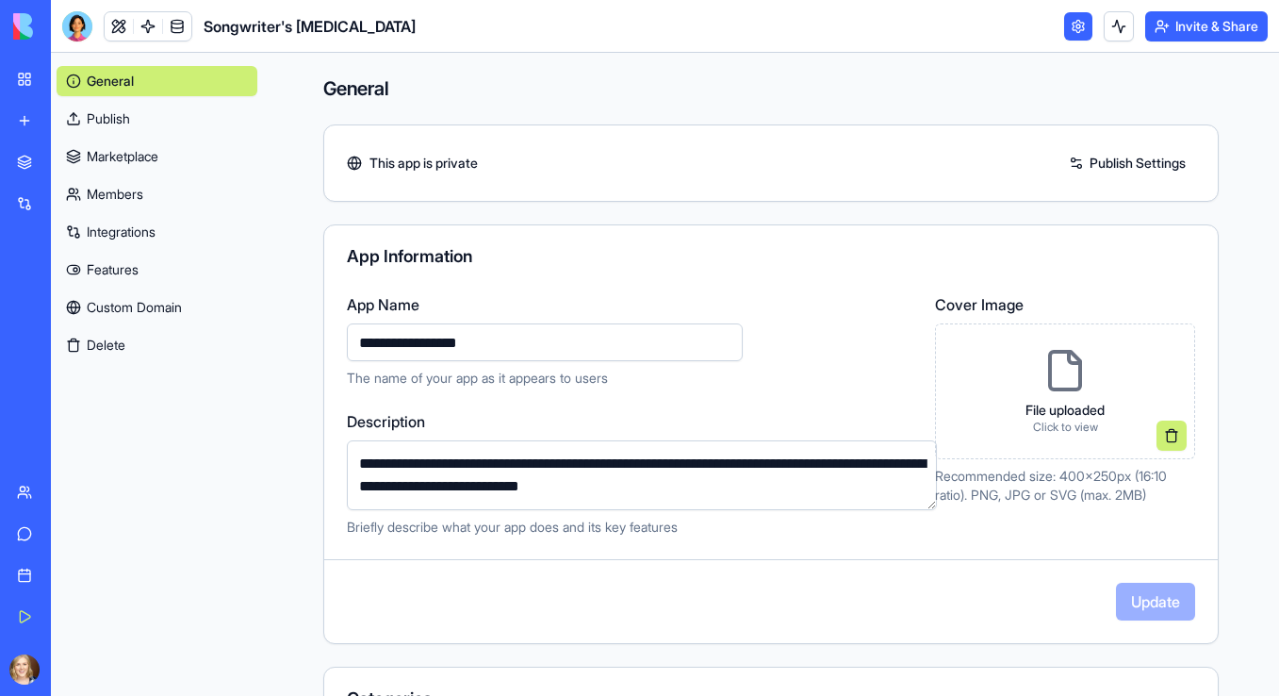
click at [41, 29] on img at bounding box center [71, 26] width 117 height 26
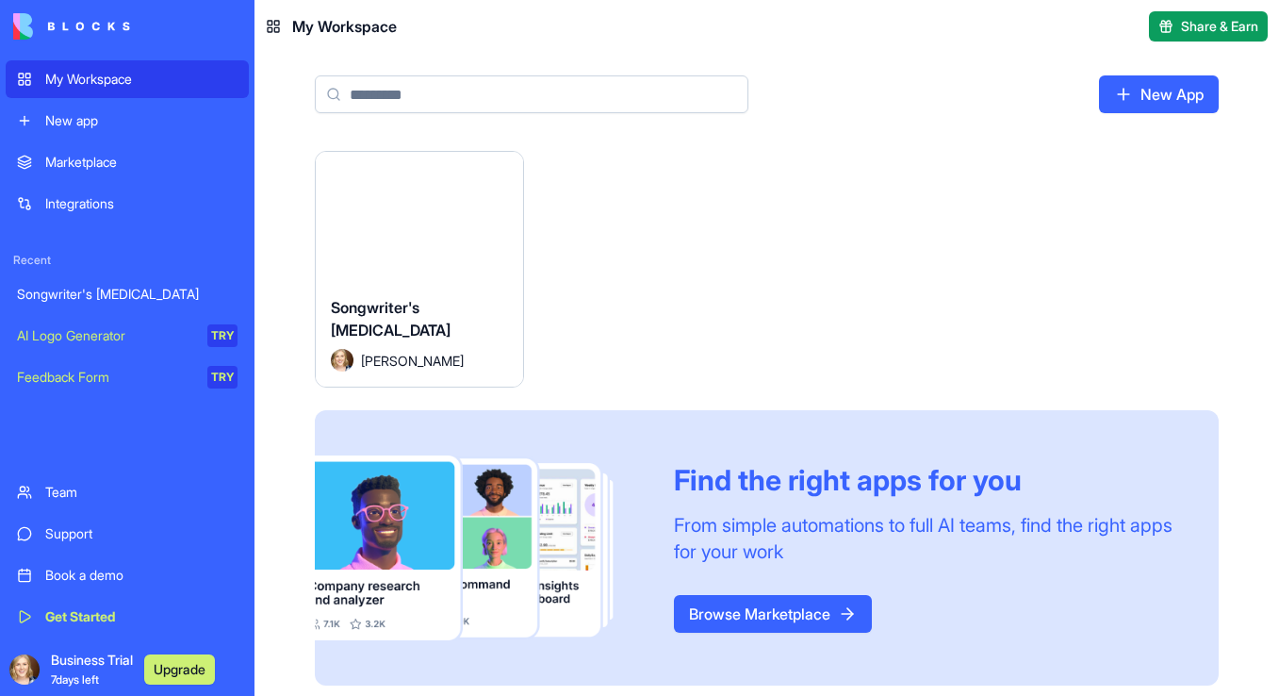
click at [503, 177] on html "My Workspace New app Marketplace Integrations Recent Songwriter's [MEDICAL_DATA…" at bounding box center [639, 348] width 1279 height 696
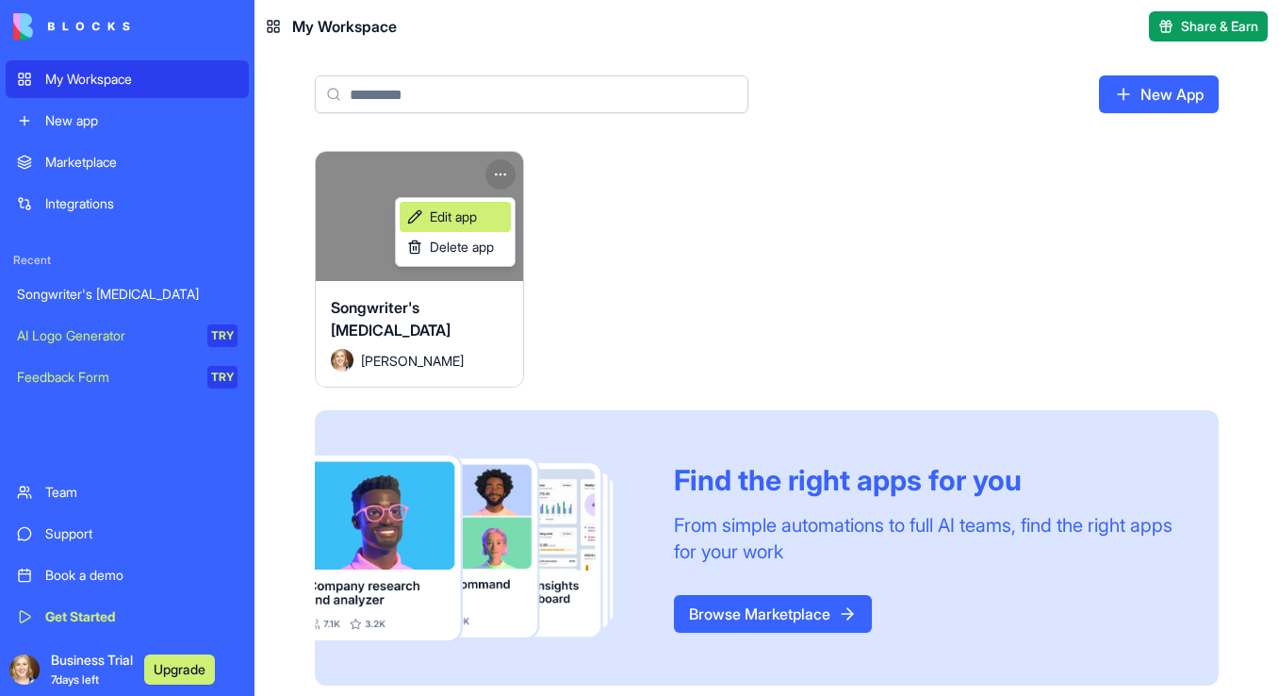
click at [488, 211] on link "Edit app" at bounding box center [455, 217] width 111 height 30
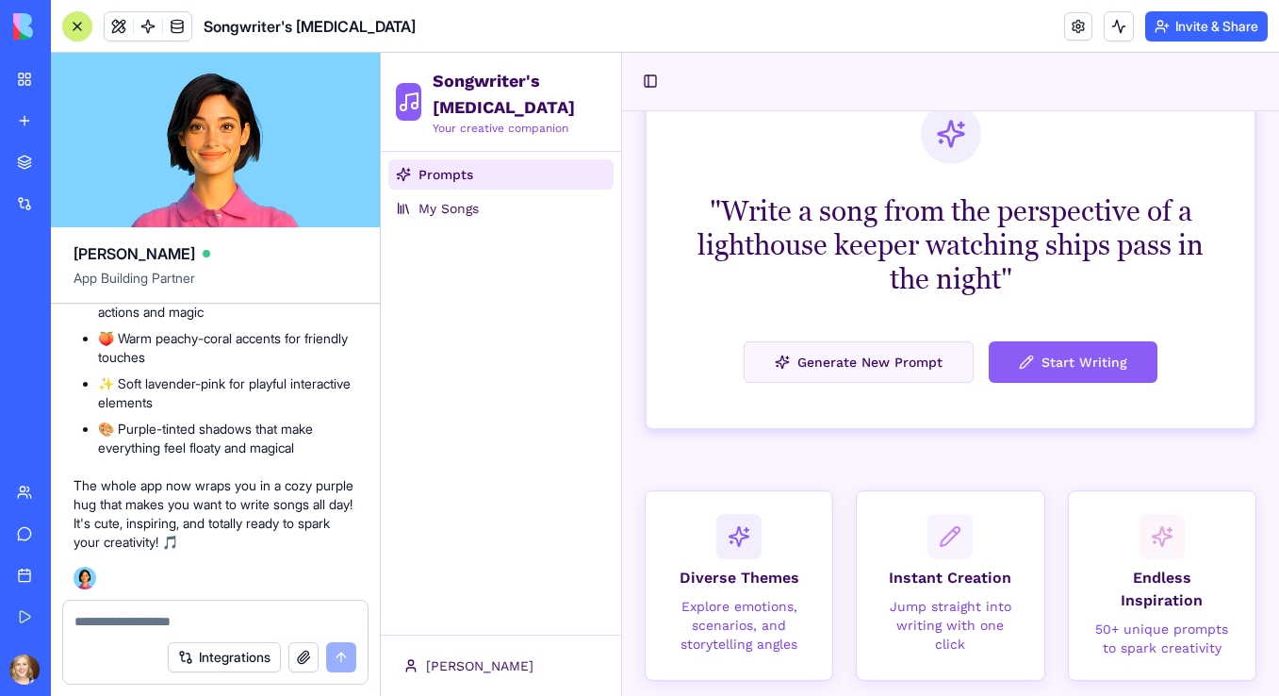
scroll to position [186, 0]
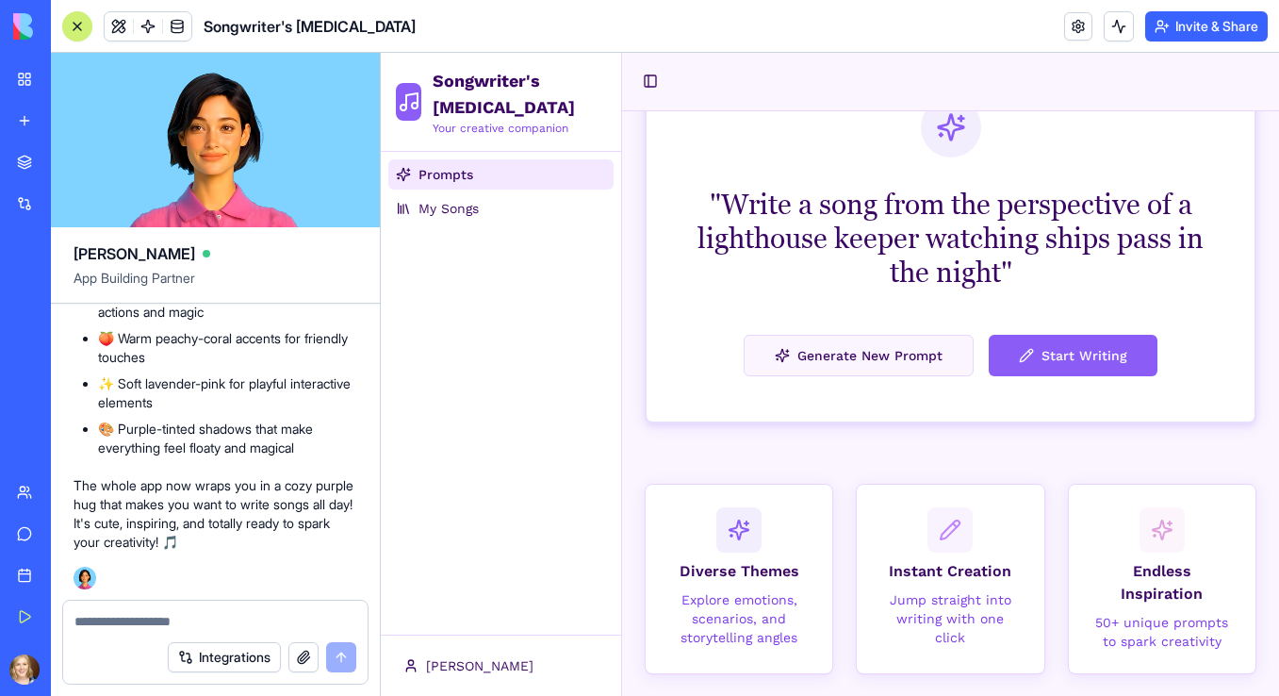
click at [42, 617] on link "Get Started" at bounding box center [43, 617] width 75 height 38
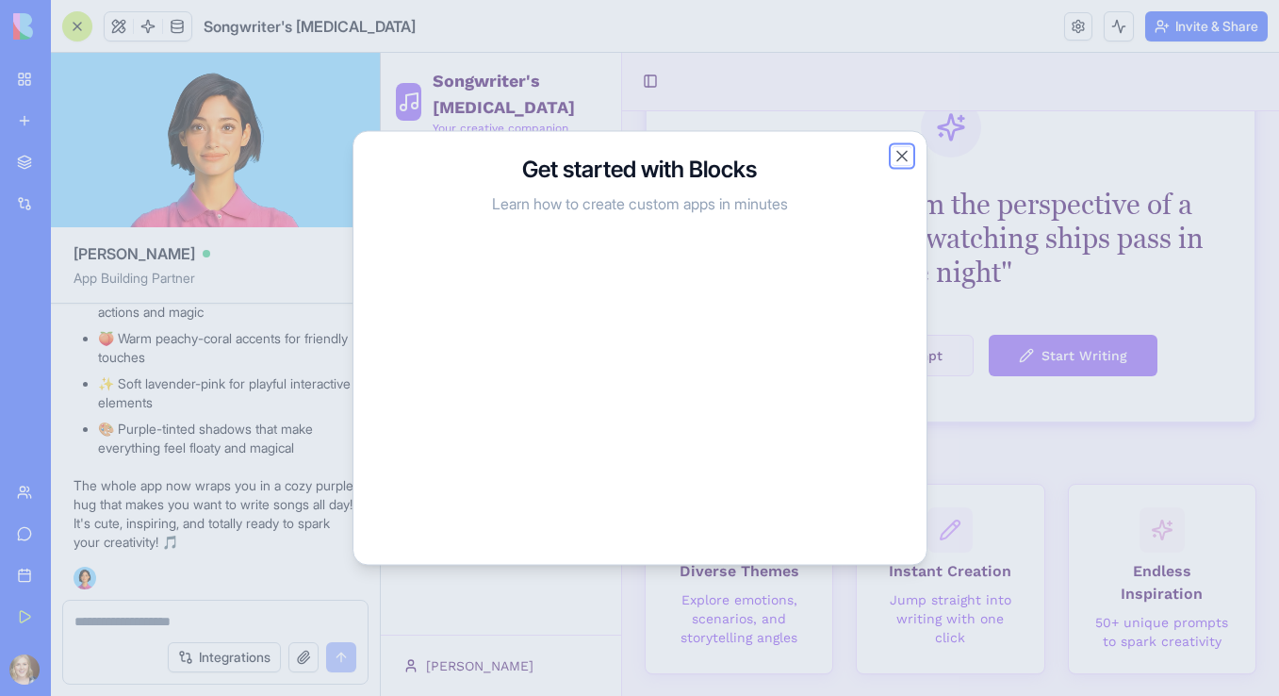
click at [900, 156] on button "Close" at bounding box center [902, 156] width 19 height 19
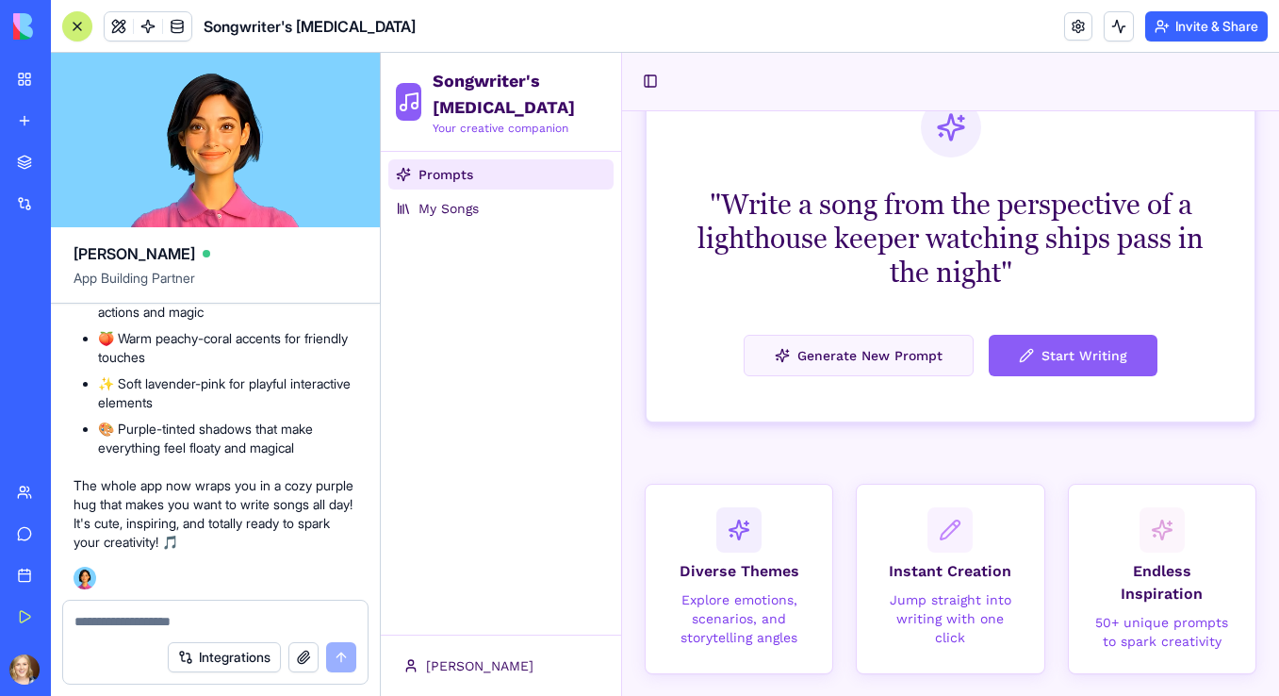
click at [1183, 26] on button "Invite & Share" at bounding box center [1206, 26] width 123 height 30
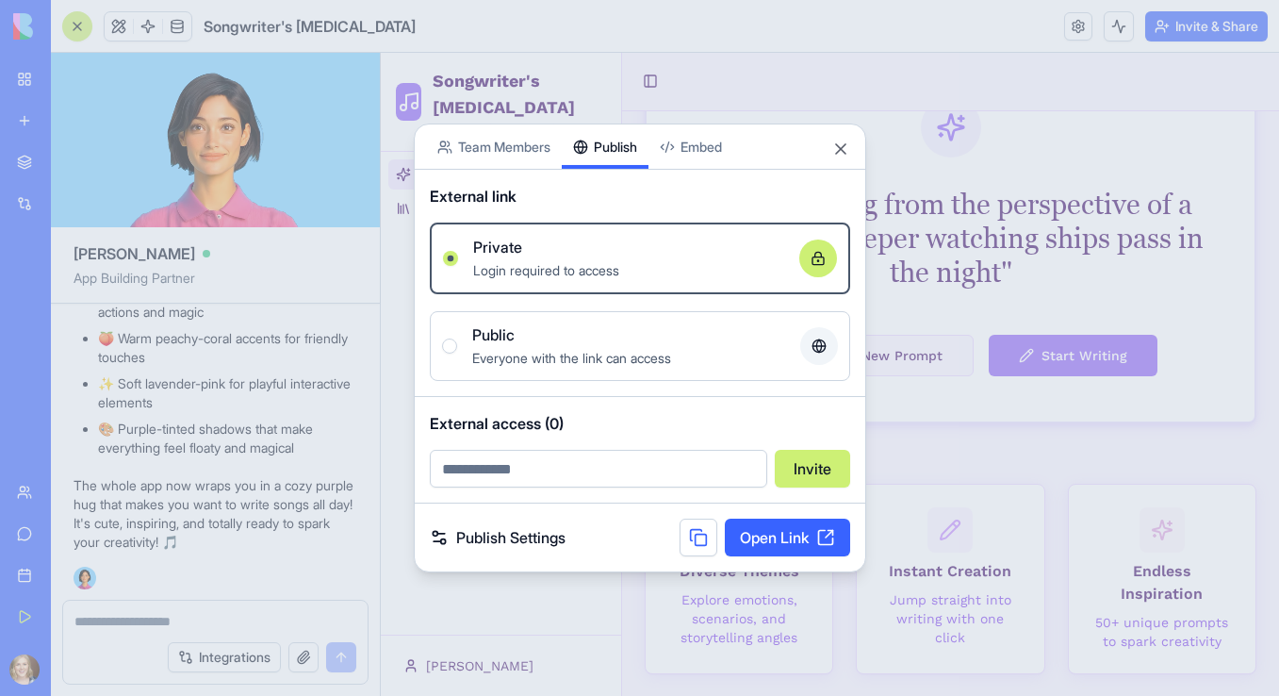
click at [624, 169] on div "Share App Team Members Publish Embed External link Private Login required to ac…" at bounding box center [640, 347] width 453 height 449
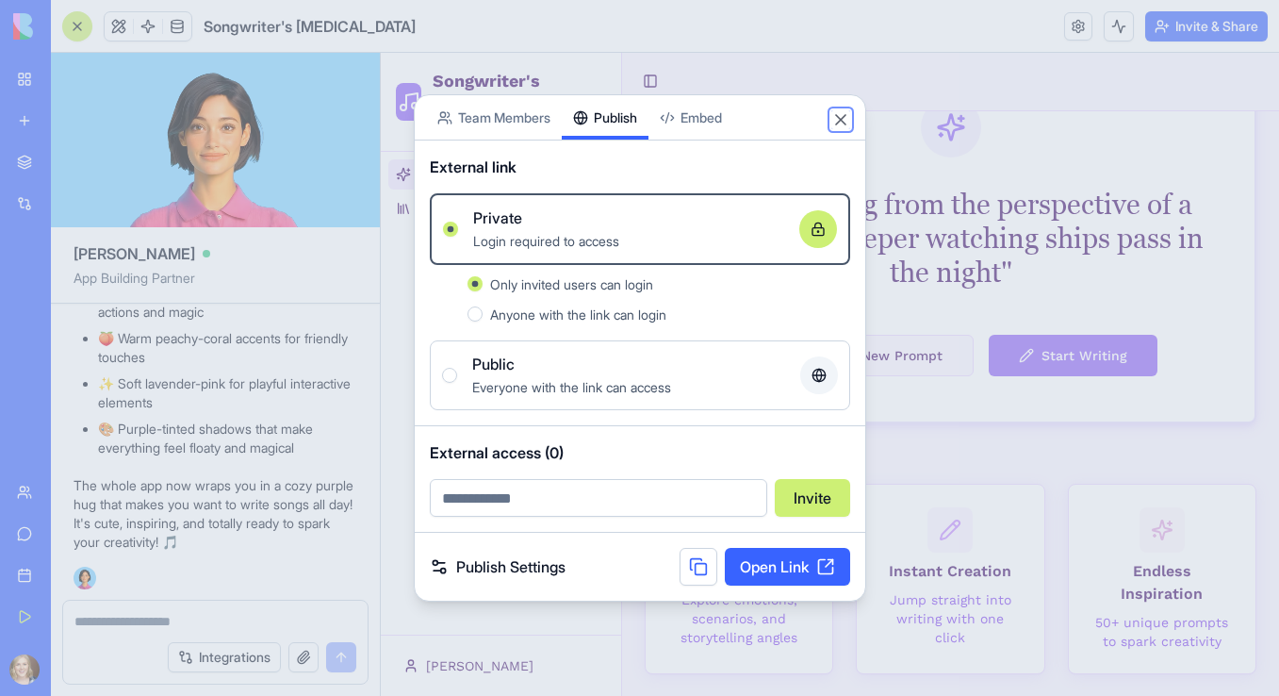
click at [840, 114] on button "Close" at bounding box center [840, 119] width 19 height 19
